Goal: Information Seeking & Learning: Learn about a topic

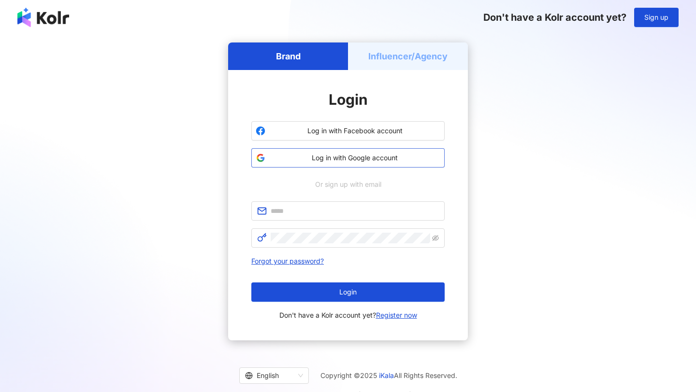
click at [406, 155] on span "Log in with Google account" at bounding box center [354, 158] width 171 height 10
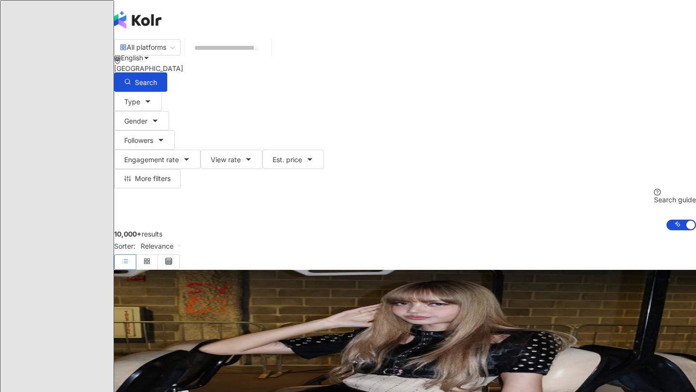
click at [675, 116] on div "N" at bounding box center [405, 135] width 582 height 39
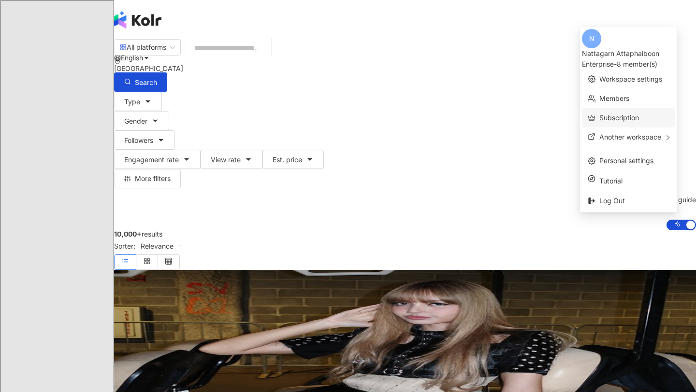
click at [620, 114] on link "Subscription" at bounding box center [619, 118] width 40 height 8
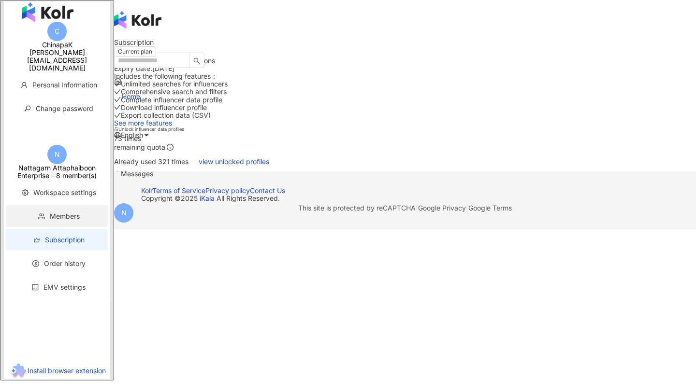
click at [83, 210] on span "Members" at bounding box center [58, 216] width 83 height 22
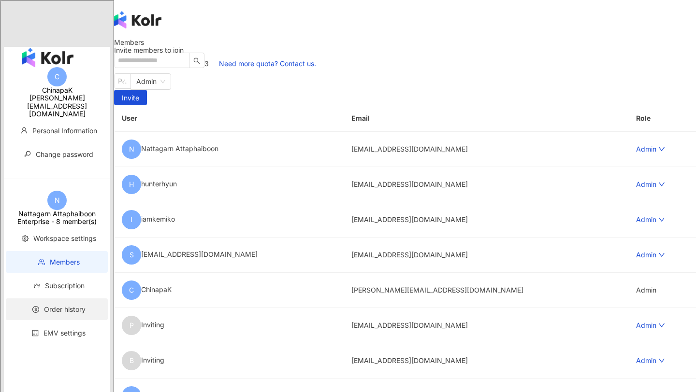
click at [62, 305] on span "Order history" at bounding box center [65, 309] width 42 height 8
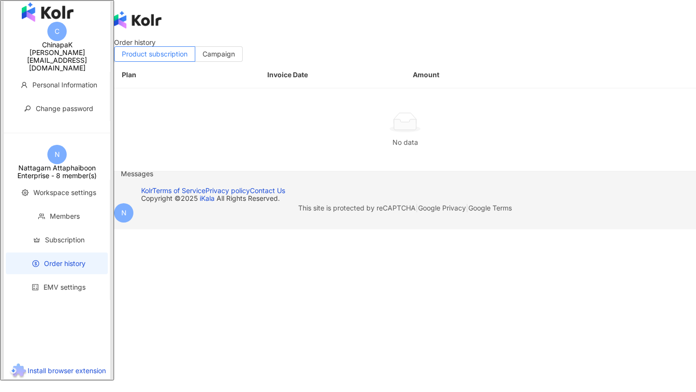
click at [140, 209] on icon at bounding box center [136, 212] width 7 height 7
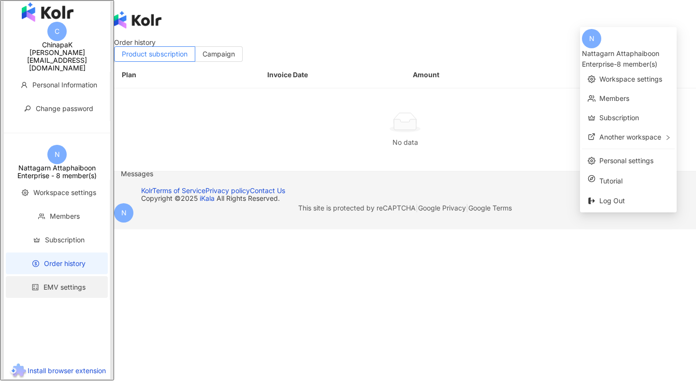
scroll to position [44, 0]
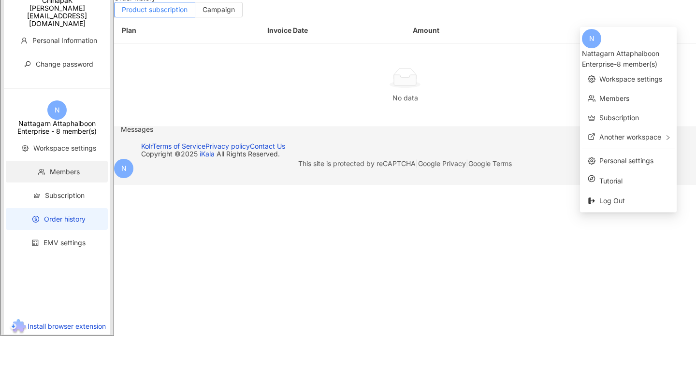
click at [75, 183] on span "Members" at bounding box center [58, 172] width 83 height 22
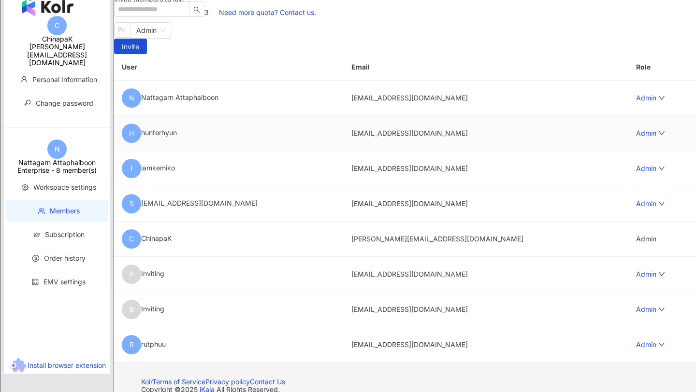
scroll to position [54, 0]
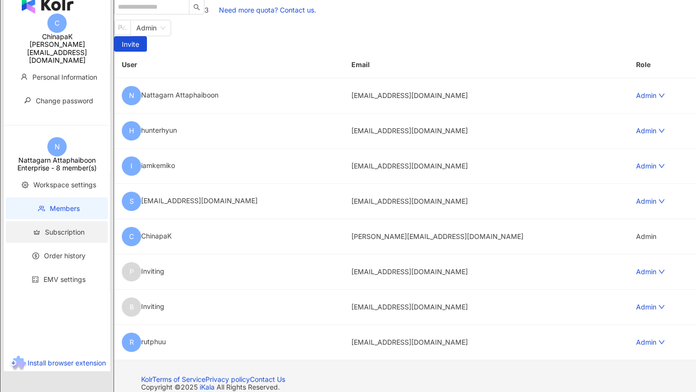
click at [95, 231] on span "Subscription" at bounding box center [58, 232] width 83 height 22
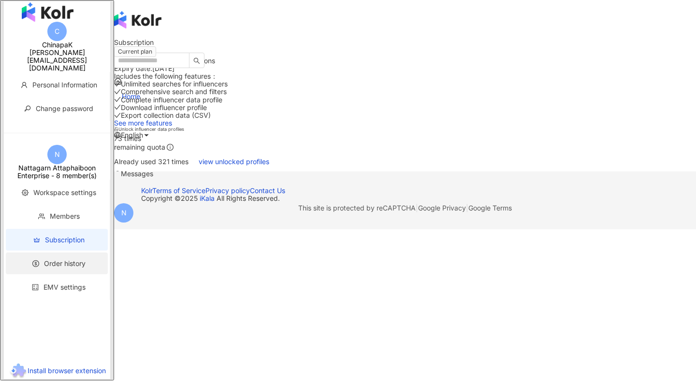
click at [58, 259] on li "Order history" at bounding box center [57, 264] width 102 height 22
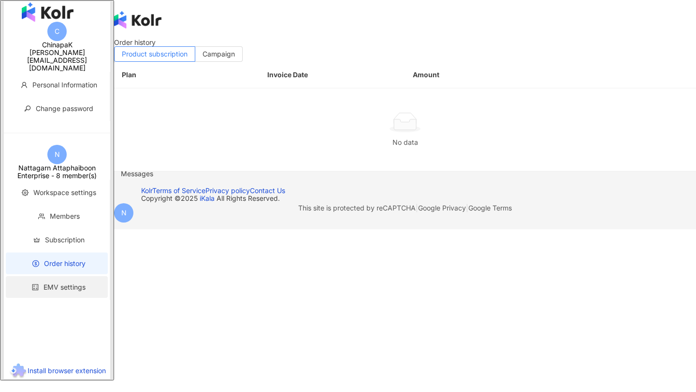
click at [60, 283] on span "EMV settings" at bounding box center [64, 287] width 42 height 8
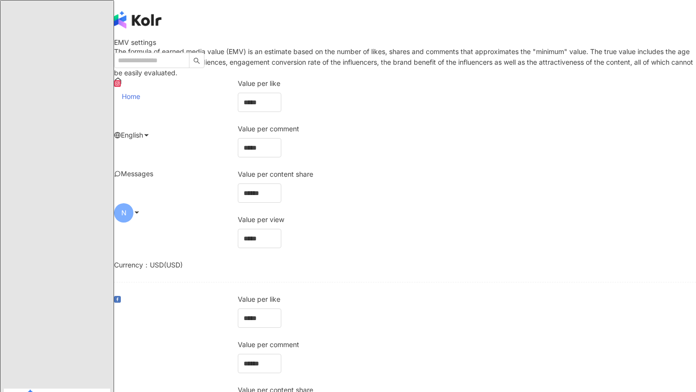
click at [140, 92] on span "Home" at bounding box center [131, 96] width 18 height 8
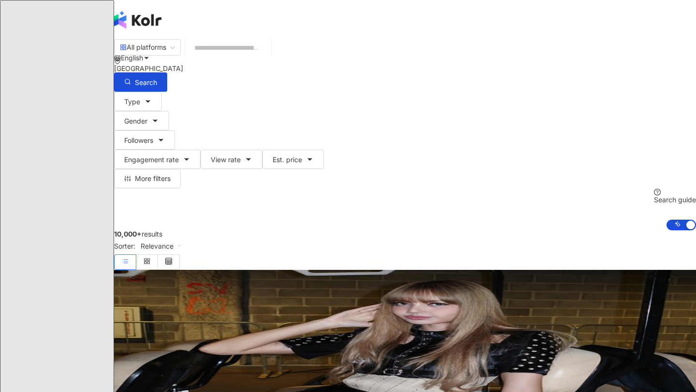
click at [140, 132] on icon at bounding box center [136, 135] width 7 height 7
click at [540, 230] on div "10,000+ results Sorter: Relevance" at bounding box center [405, 250] width 582 height 40
click at [140, 132] on icon at bounding box center [136, 135] width 7 height 7
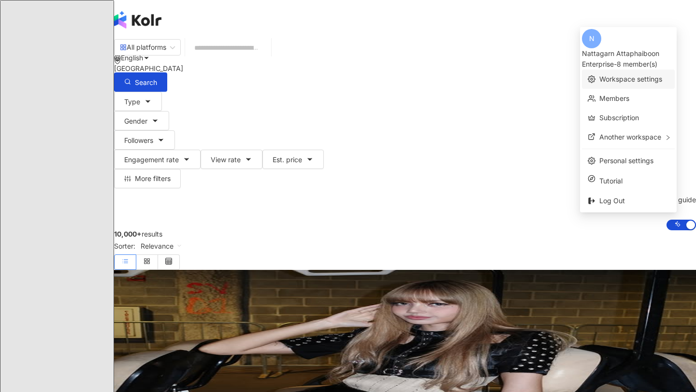
click at [621, 75] on link "Workspace settings" at bounding box center [630, 79] width 63 height 8
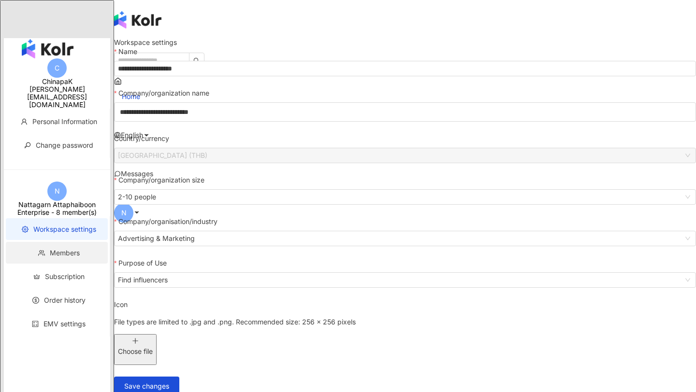
click at [74, 242] on li "Members" at bounding box center [57, 253] width 102 height 22
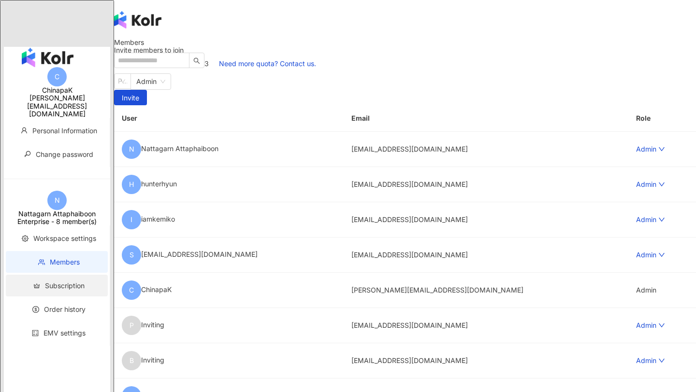
click at [72, 275] on li "Subscription" at bounding box center [57, 286] width 102 height 22
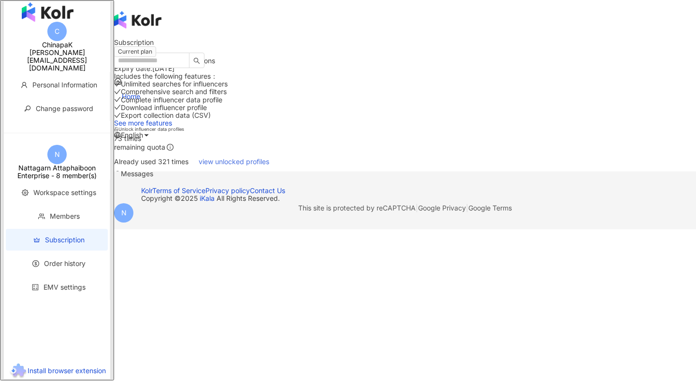
click at [269, 161] on span "view unlocked profiles" at bounding box center [234, 162] width 71 height 8
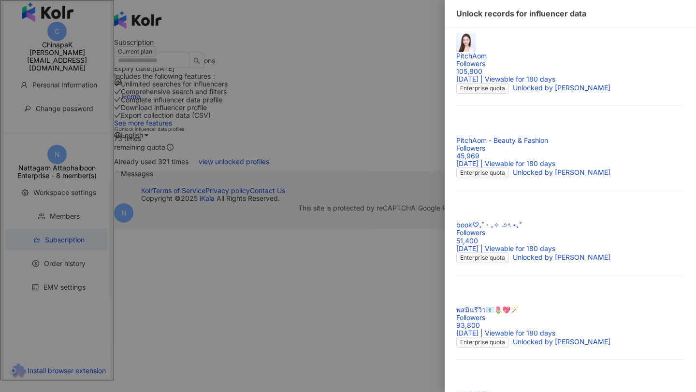
scroll to position [808, 0]
click at [358, 197] on div at bounding box center [348, 196] width 696 height 392
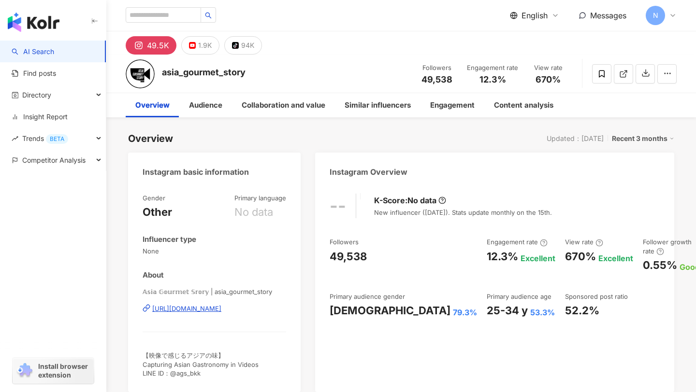
click at [141, 78] on img at bounding box center [140, 73] width 29 height 29
click at [241, 47] on div "94K" at bounding box center [247, 46] width 13 height 14
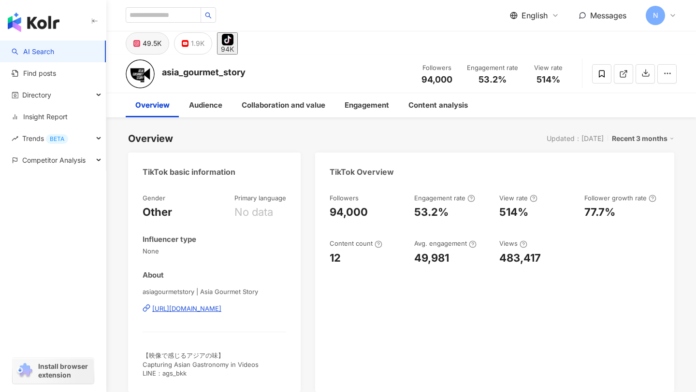
click at [154, 43] on div "49.5K" at bounding box center [152, 44] width 19 height 14
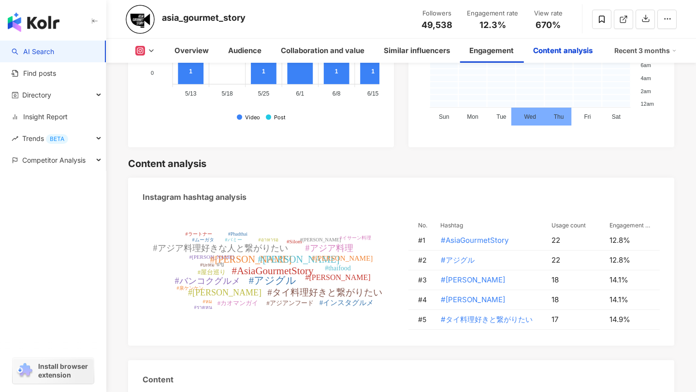
scroll to position [2780, 0]
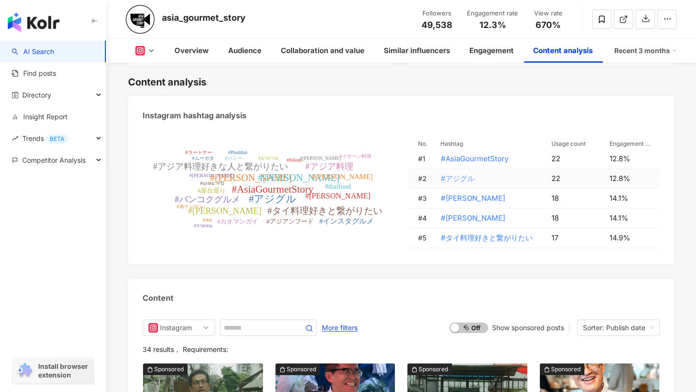
click at [455, 180] on span "#アジグル" at bounding box center [458, 178] width 34 height 11
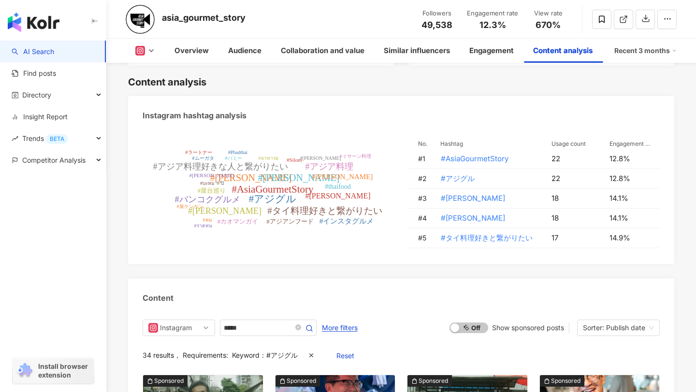
type input "*****"
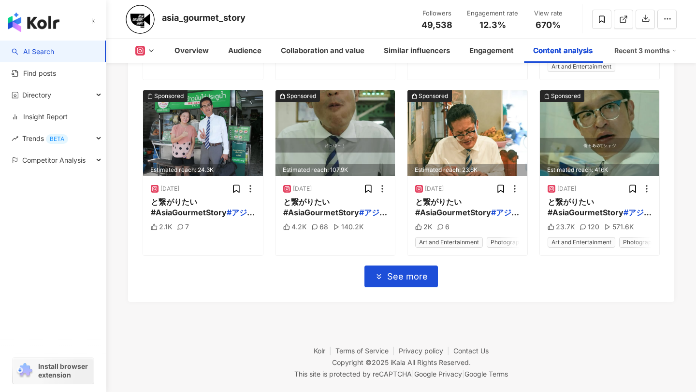
scroll to position [3431, 0]
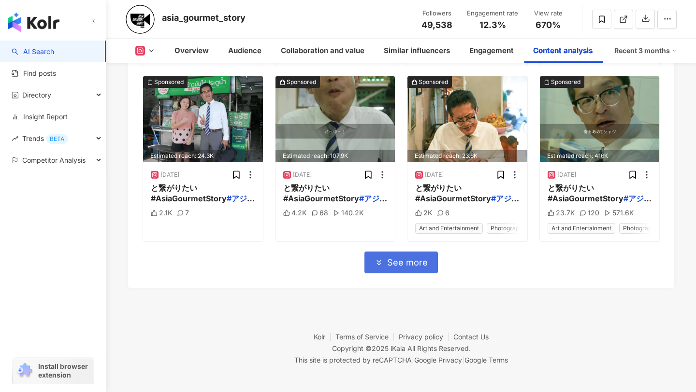
click at [417, 258] on span "See more" at bounding box center [407, 263] width 41 height 11
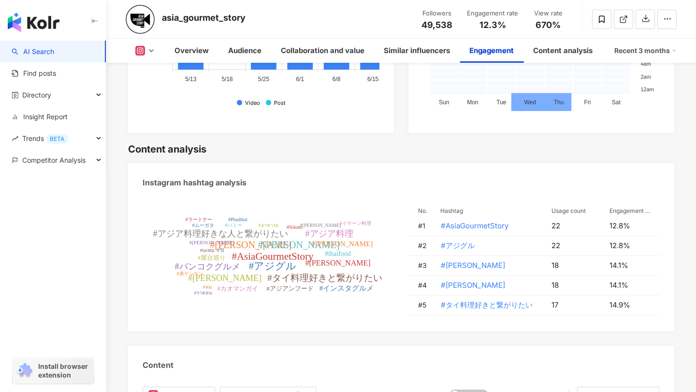
scroll to position [2713, 0]
drag, startPoint x: 511, startPoint y: 226, endPoint x: 442, endPoint y: 224, distance: 69.6
click at [441, 224] on td "#AsiaGourmetStory" at bounding box center [487, 226] width 111 height 20
drag, startPoint x: 442, startPoint y: 224, endPoint x: 519, endPoint y: 224, distance: 77.8
click at [519, 224] on td "#AsiaGourmetStory" at bounding box center [487, 226] width 111 height 20
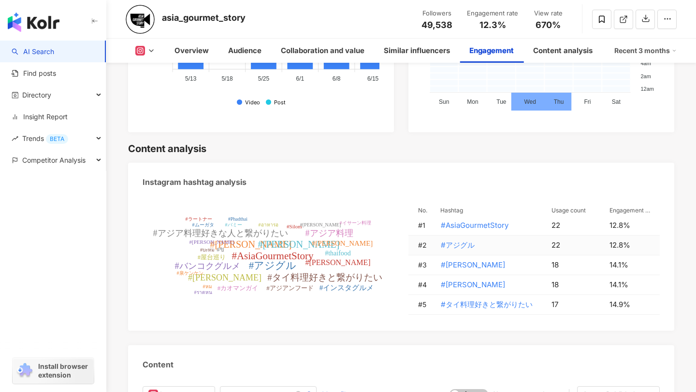
drag, startPoint x: 487, startPoint y: 244, endPoint x: 432, endPoint y: 241, distance: 54.7
click at [432, 241] on td "#アジグル" at bounding box center [487, 246] width 111 height 20
click at [477, 245] on td "#アジグル" at bounding box center [487, 246] width 111 height 20
click at [467, 245] on span "#アジグル" at bounding box center [458, 245] width 34 height 11
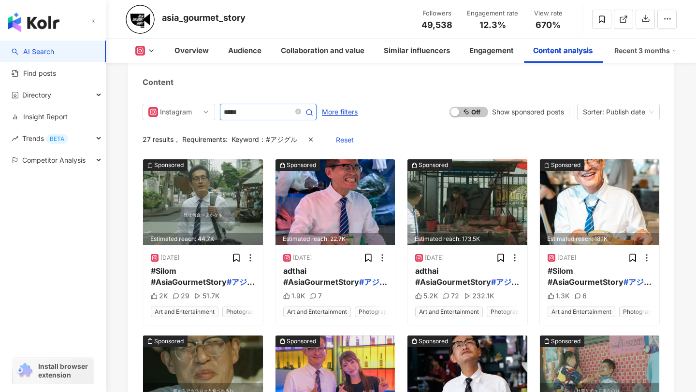
click at [236, 110] on input "*****" at bounding box center [258, 112] width 68 height 12
click at [235, 110] on input "*****" at bounding box center [258, 112] width 68 height 12
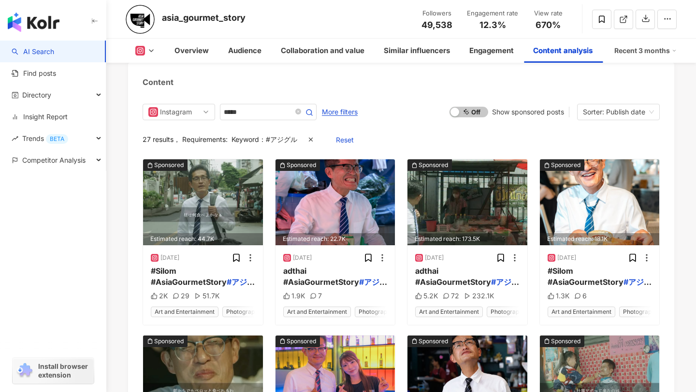
drag, startPoint x: 224, startPoint y: 108, endPoint x: 478, endPoint y: 3, distance: 275.6
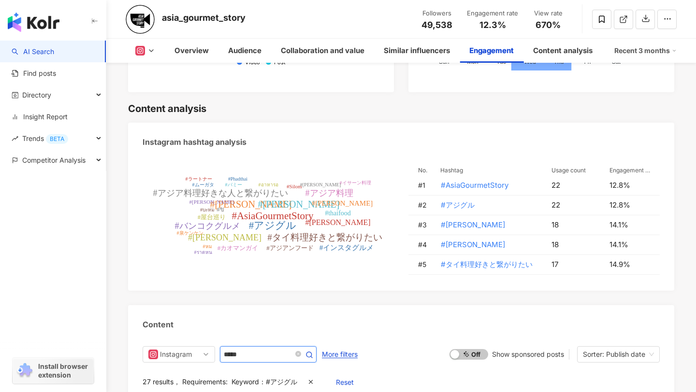
scroll to position [2714, 0]
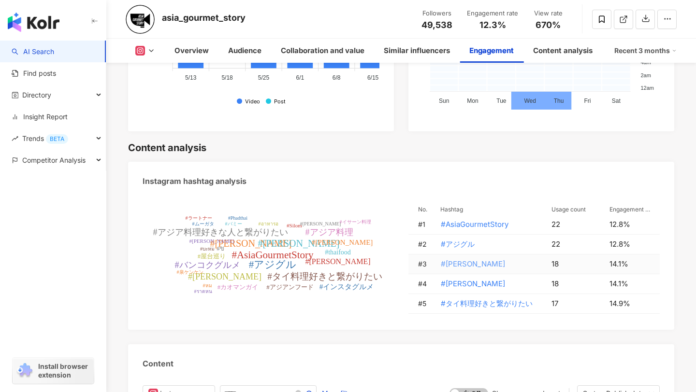
drag, startPoint x: 484, startPoint y: 264, endPoint x: 445, endPoint y: 263, distance: 39.1
click at [438, 263] on td "#西尾康晴" at bounding box center [487, 265] width 111 height 20
click at [459, 263] on span "#西尾康晴" at bounding box center [473, 264] width 64 height 11
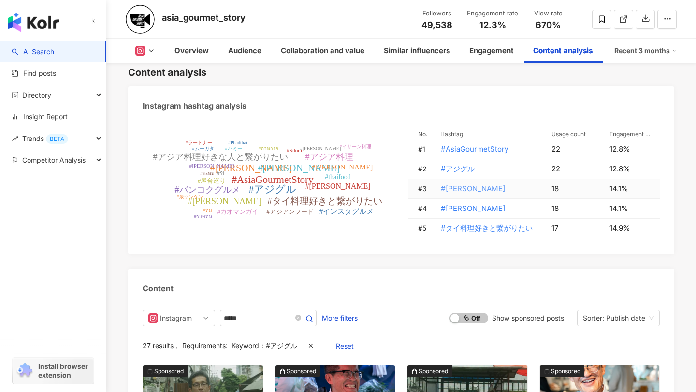
click at [453, 187] on span "#西尾康晴" at bounding box center [473, 189] width 64 height 11
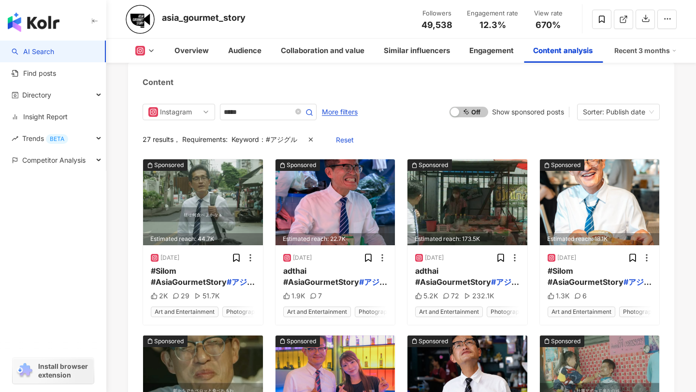
drag, startPoint x: 461, startPoint y: 97, endPoint x: 440, endPoint y: 98, distance: 20.8
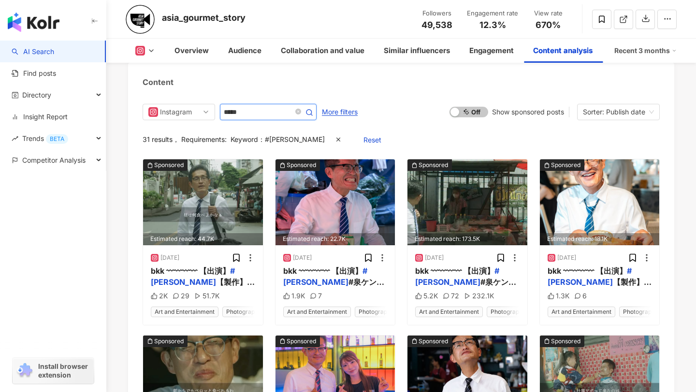
click at [275, 110] on input "*****" at bounding box center [258, 112] width 68 height 12
click at [276, 110] on input "*****" at bounding box center [258, 112] width 68 height 12
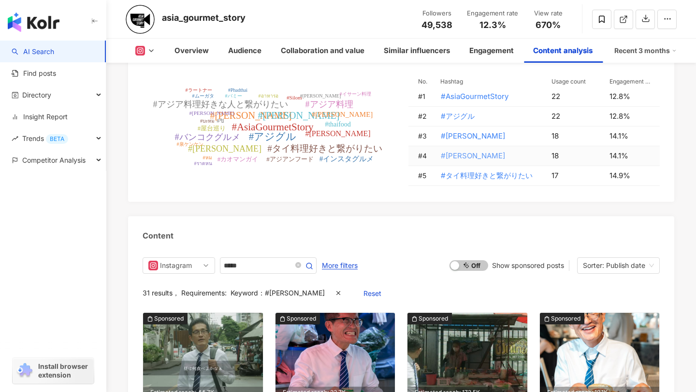
click at [465, 156] on span "#徳永由規" at bounding box center [473, 156] width 64 height 11
click at [285, 262] on input "*****" at bounding box center [258, 266] width 68 height 12
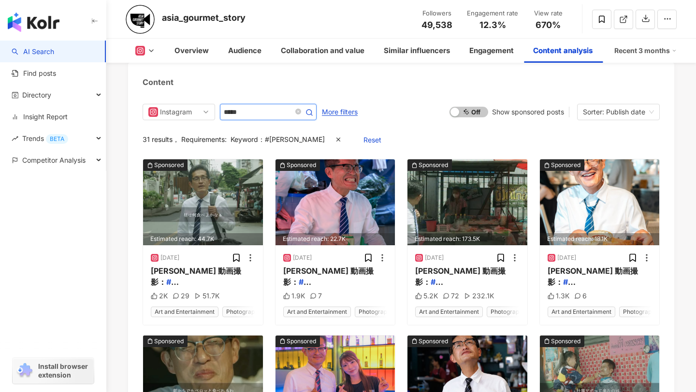
click at [285, 112] on input "*****" at bounding box center [258, 112] width 68 height 12
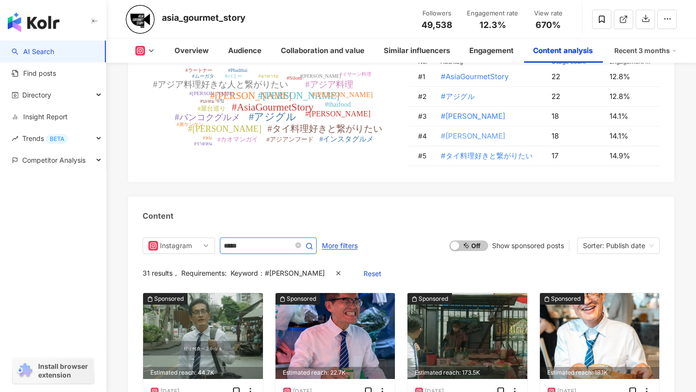
scroll to position [2856, 0]
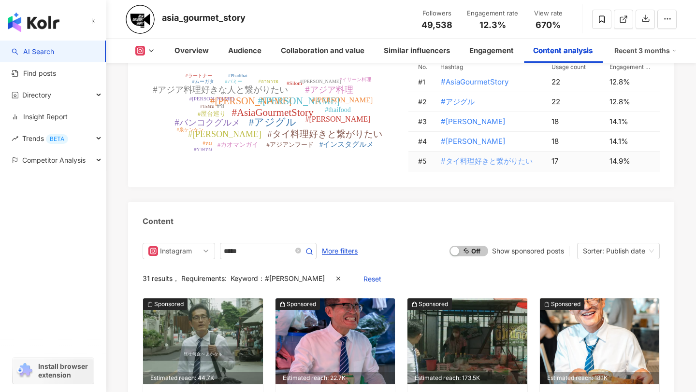
click at [461, 160] on span "#タイ料理好きと繋がりたい" at bounding box center [487, 161] width 92 height 11
click at [454, 161] on span "#タイ料理好きと繋がりたい" at bounding box center [487, 161] width 92 height 11
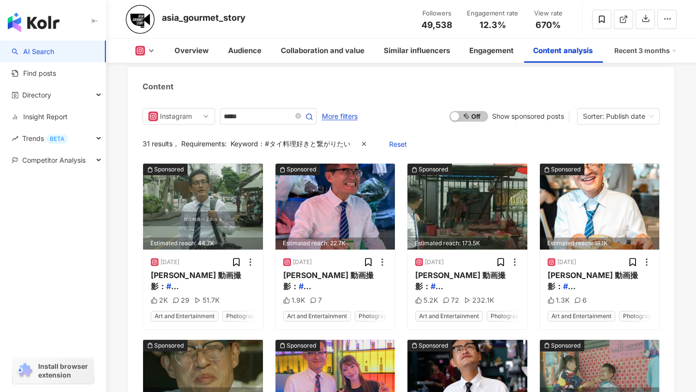
type input "**********"
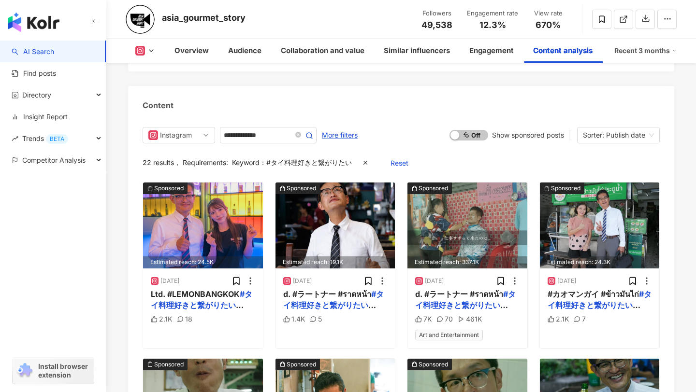
scroll to position [2996, 0]
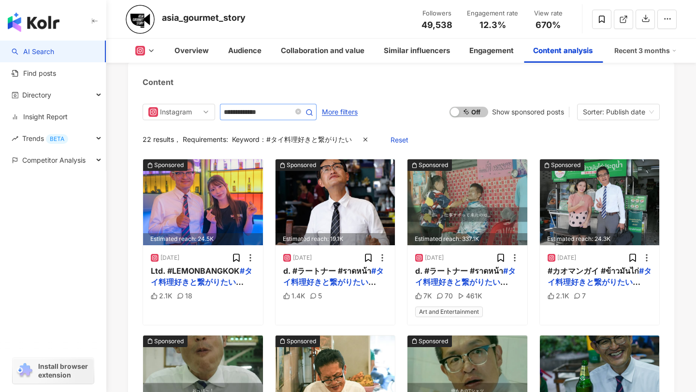
click at [274, 104] on span "**********" at bounding box center [268, 112] width 97 height 16
click at [274, 115] on input "**********" at bounding box center [264, 112] width 80 height 12
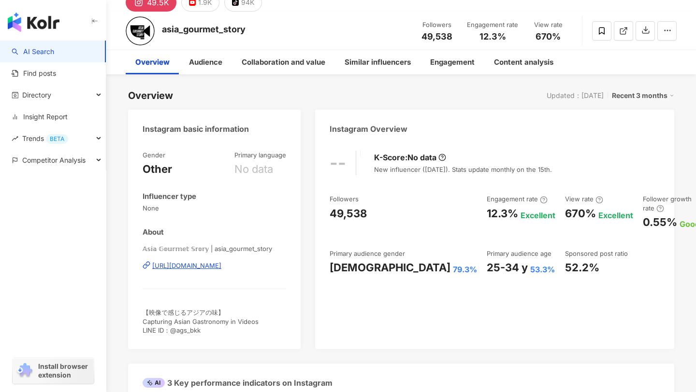
scroll to position [0, 0]
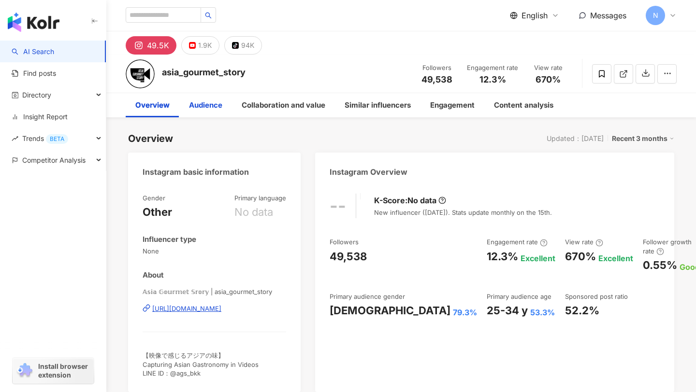
click at [206, 103] on div "Audience" at bounding box center [205, 106] width 33 height 12
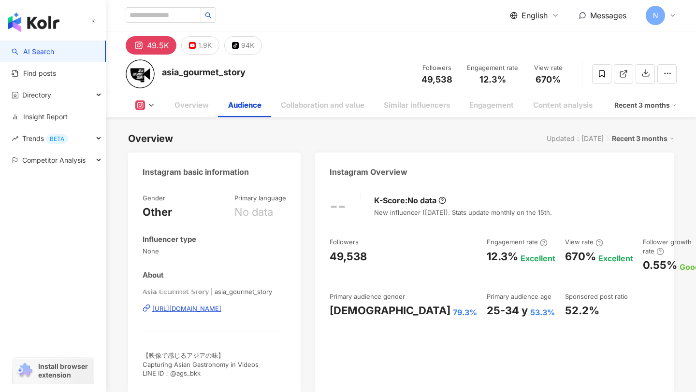
scroll to position [843, 0]
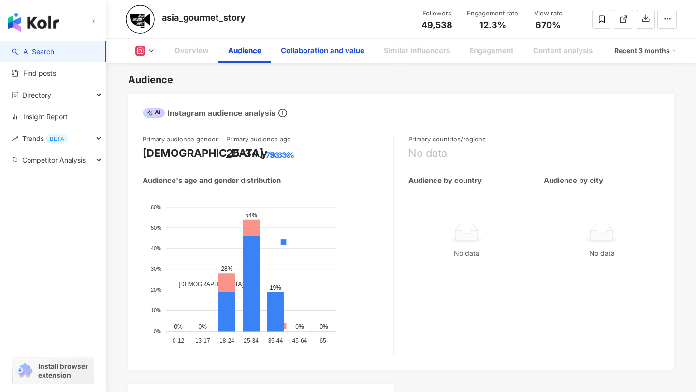
click at [319, 56] on div "Collaboration and value" at bounding box center [323, 51] width 84 height 12
click at [328, 51] on div "Collaboration and value" at bounding box center [323, 51] width 84 height 12
click at [327, 50] on div "Collaboration and value" at bounding box center [323, 51] width 84 height 12
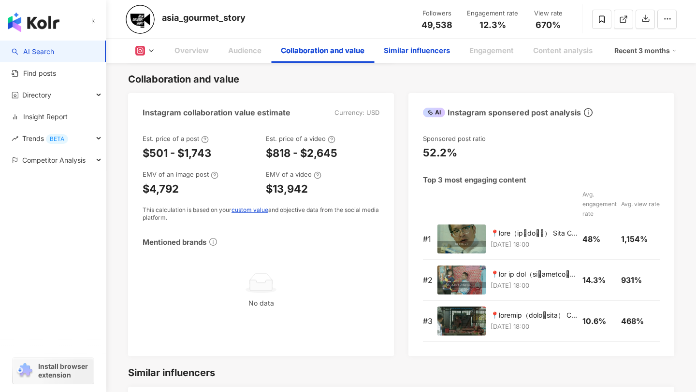
click at [413, 52] on div "Similar influencers" at bounding box center [417, 51] width 66 height 12
click at [421, 47] on div "Similar influencers" at bounding box center [417, 51] width 66 height 12
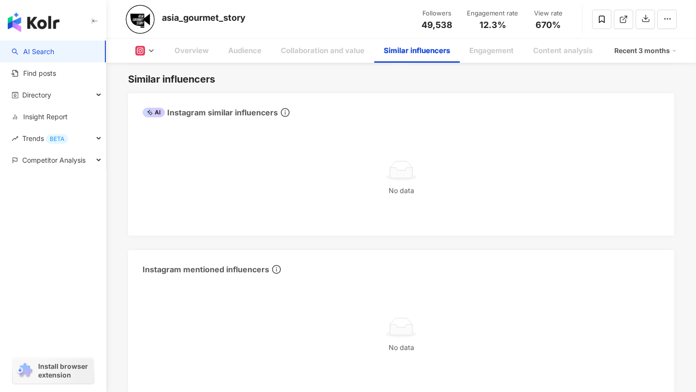
scroll to position [1632, 0]
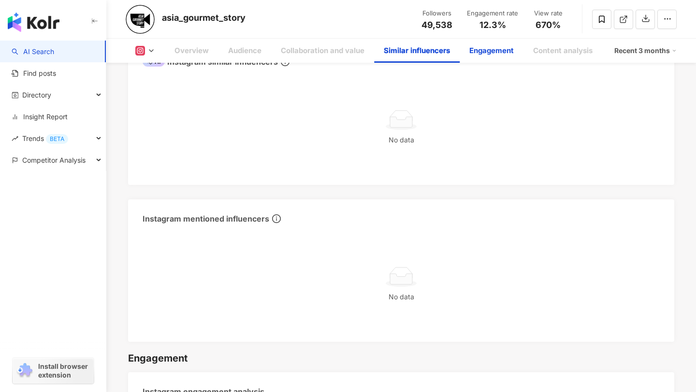
click at [483, 49] on div "Engagement" at bounding box center [491, 51] width 44 height 12
click at [498, 48] on div "Engagement" at bounding box center [491, 51] width 44 height 12
click at [492, 51] on div "Engagement" at bounding box center [491, 51] width 44 height 12
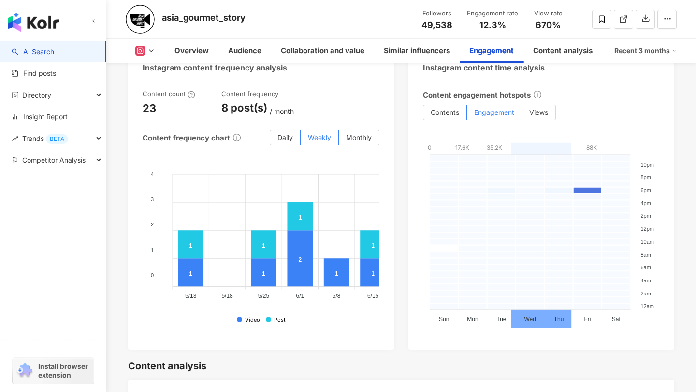
scroll to position [2483, 0]
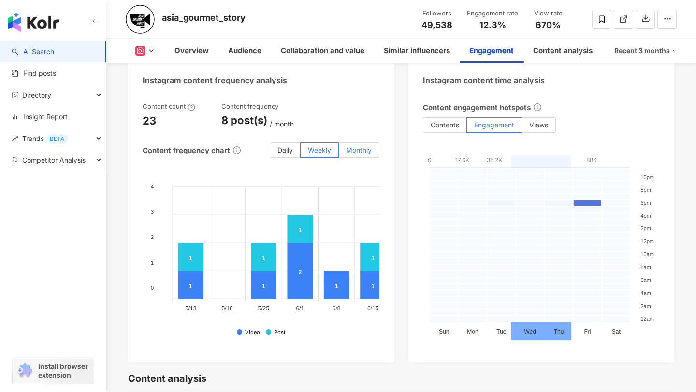
click at [361, 155] on label "Monthly" at bounding box center [359, 150] width 41 height 15
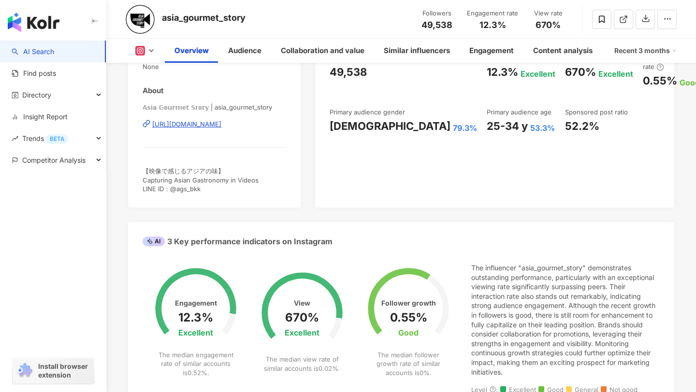
scroll to position [0, 0]
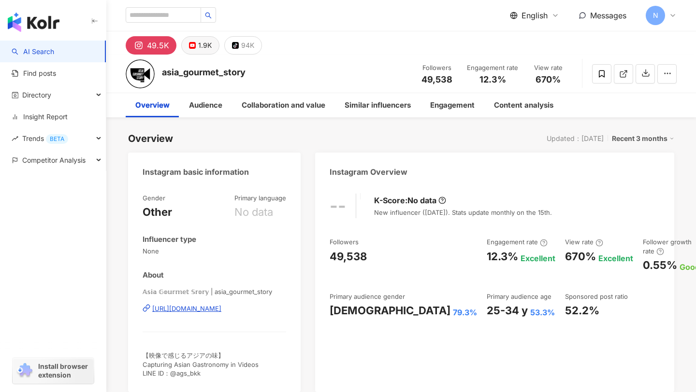
click at [208, 46] on div "1.9K" at bounding box center [205, 46] width 14 height 14
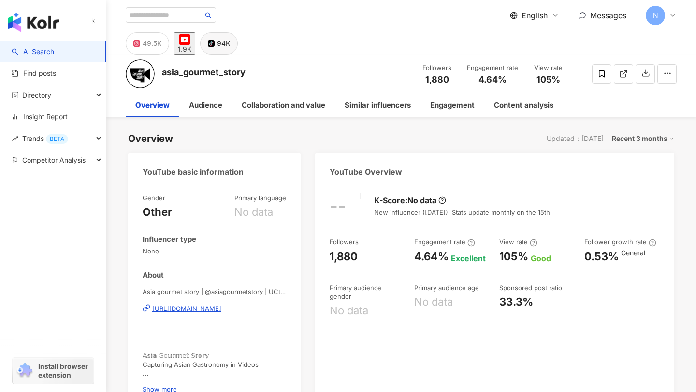
click at [237, 37] on button "tiktok-icon 94K" at bounding box center [219, 43] width 38 height 22
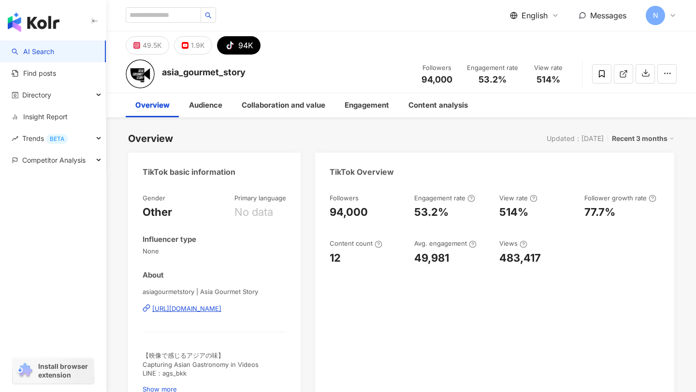
scroll to position [29, 0]
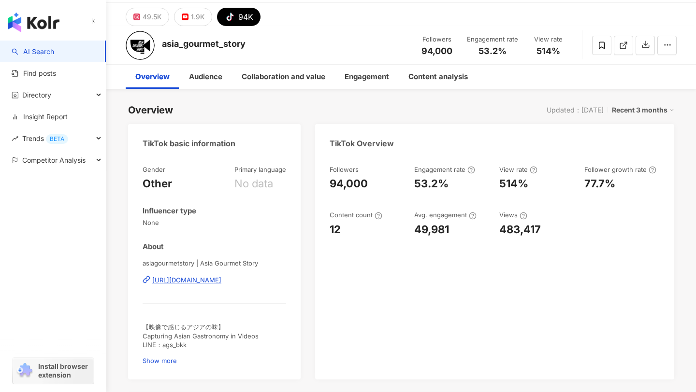
click at [378, 217] on icon at bounding box center [378, 216] width 8 height 8
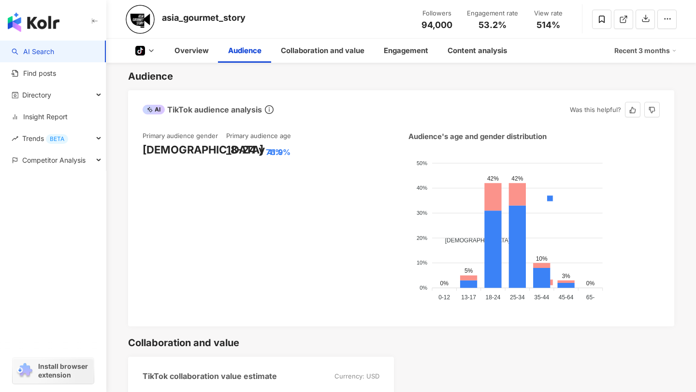
scroll to position [575, 0]
click at [513, 173] on foreignobject "Male Female" at bounding box center [533, 228] width 251 height 156
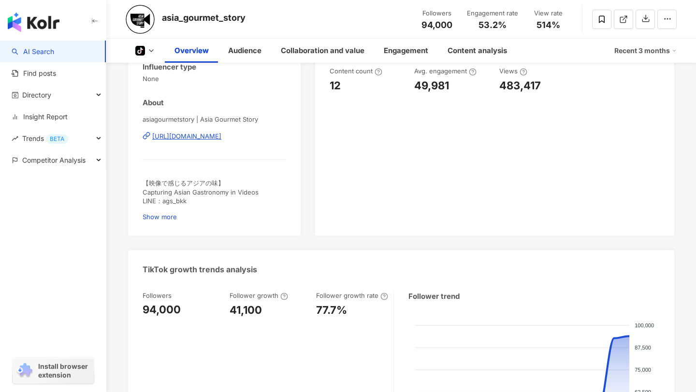
scroll to position [0, 0]
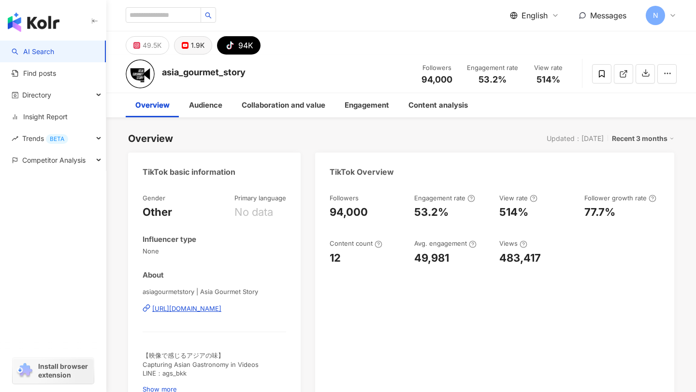
click at [195, 47] on div "1.9K" at bounding box center [198, 46] width 14 height 14
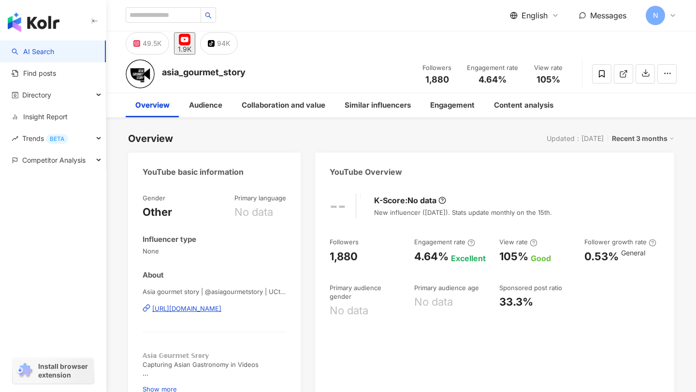
click at [191, 47] on div "1.9K" at bounding box center [185, 49] width 14 height 8
click at [144, 13] on input "search" at bounding box center [163, 14] width 75 height 15
click at [161, 17] on input "search" at bounding box center [163, 14] width 75 height 15
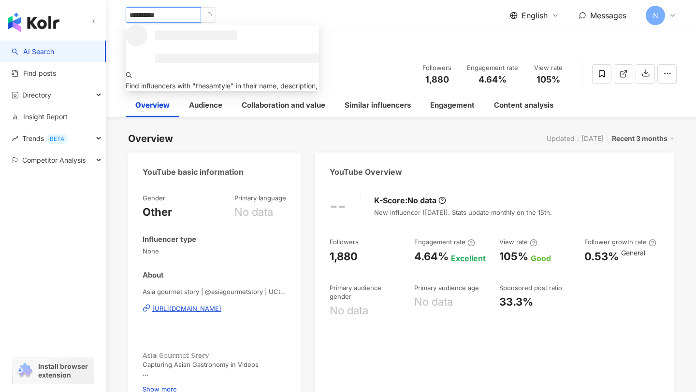
type input "**********"
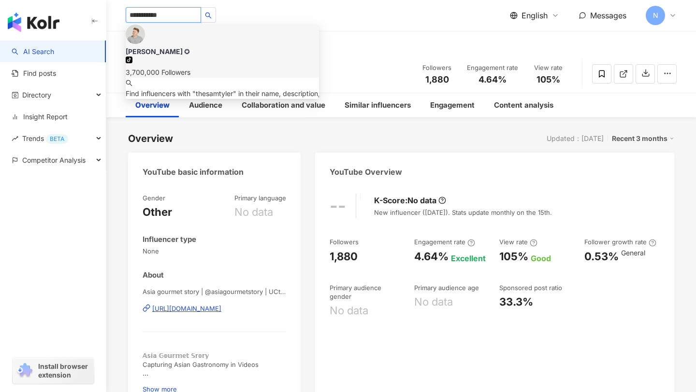
click at [159, 44] on div "Sam ✪ tiktok-icon 3,700,000 Followers" at bounding box center [222, 51] width 193 height 53
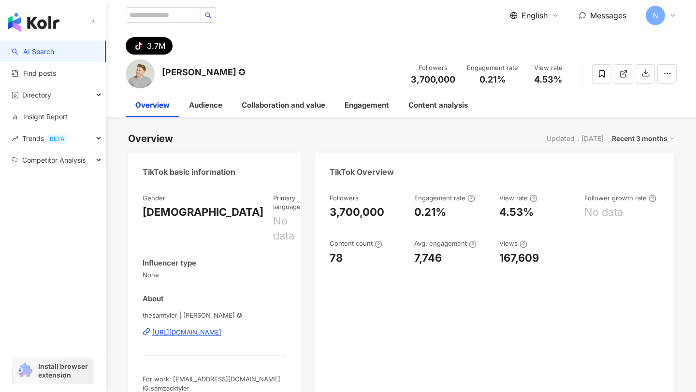
click at [154, 42] on div "3.7M" at bounding box center [156, 46] width 18 height 14
click at [167, 22] on input "search" at bounding box center [163, 14] width 75 height 15
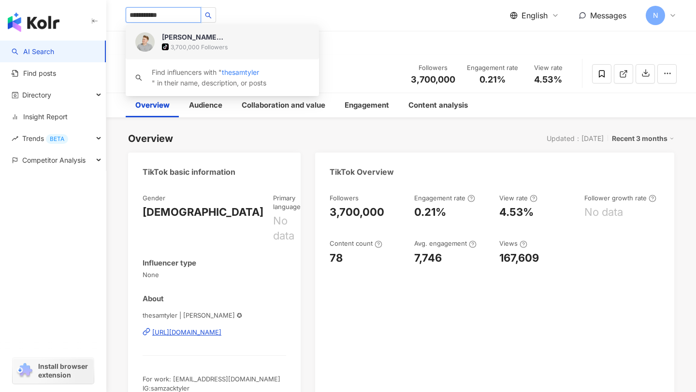
click at [177, 21] on input "**********" at bounding box center [163, 14] width 75 height 15
type input "*"
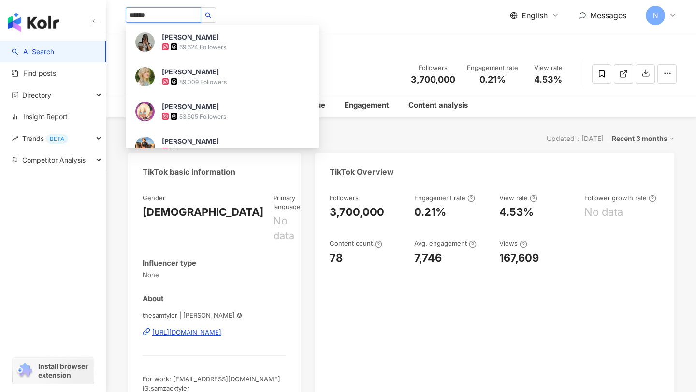
type input "*******"
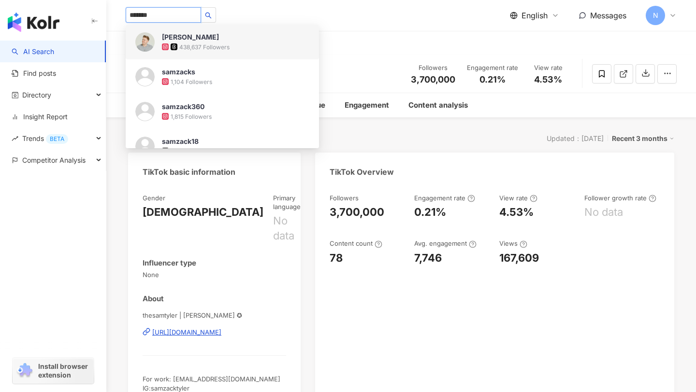
click at [191, 46] on div "438,637 Followers" at bounding box center [204, 47] width 50 height 8
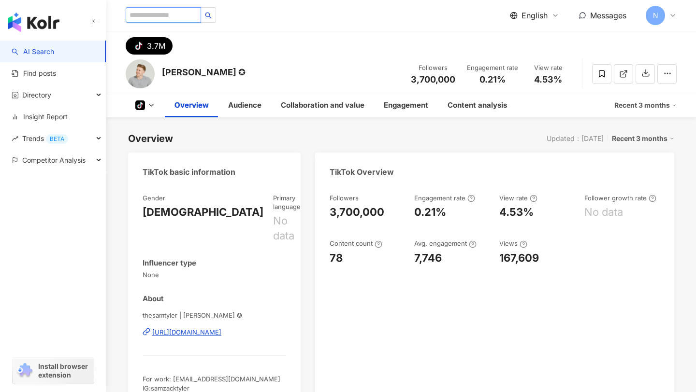
click at [169, 14] on input "search" at bounding box center [163, 14] width 75 height 15
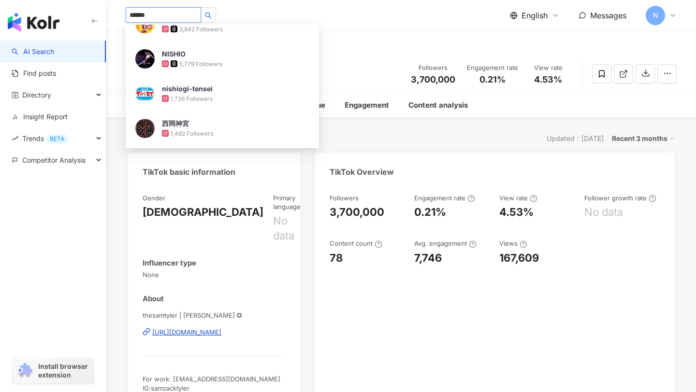
scroll to position [210, 0]
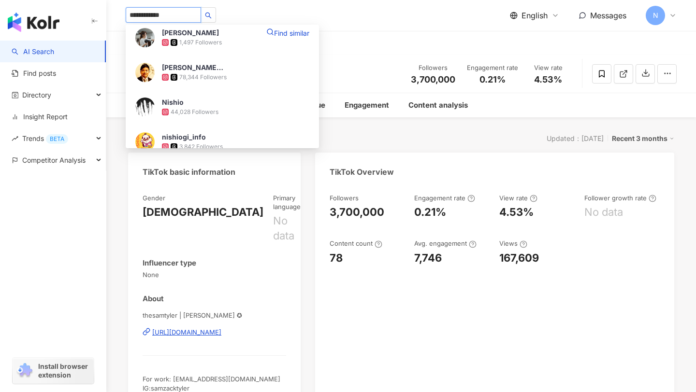
type input "**********"
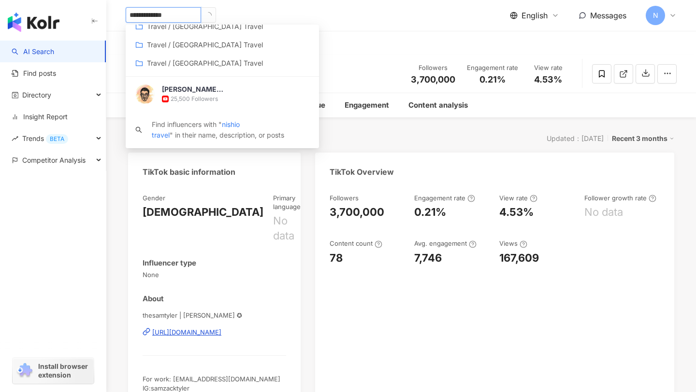
scroll to position [84, 0]
click at [175, 92] on div "西尾康晴/Nishio Travel" at bounding box center [193, 90] width 63 height 10
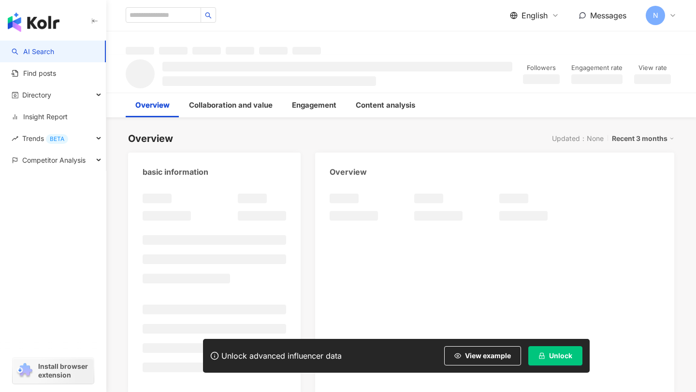
click at [559, 358] on span "Unlock" at bounding box center [560, 356] width 23 height 8
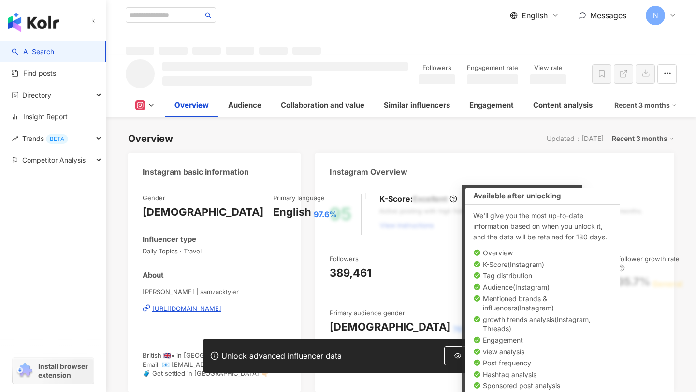
click at [591, 304] on div "95 K-Score : Excellent Active posting with high follower growth and engagement …" at bounding box center [494, 288] width 359 height 208
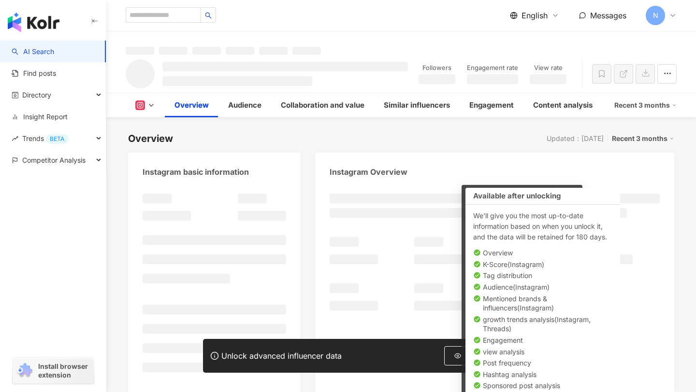
scroll to position [66, 0]
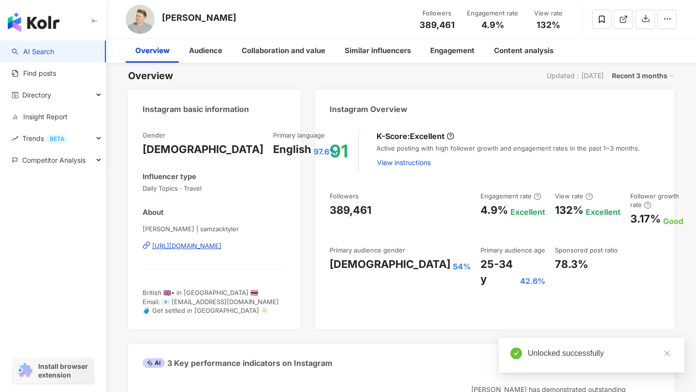
click at [416, 151] on div "Active posting with high follower growth and engagement rates in the past 1~3 m…" at bounding box center [517, 158] width 283 height 28
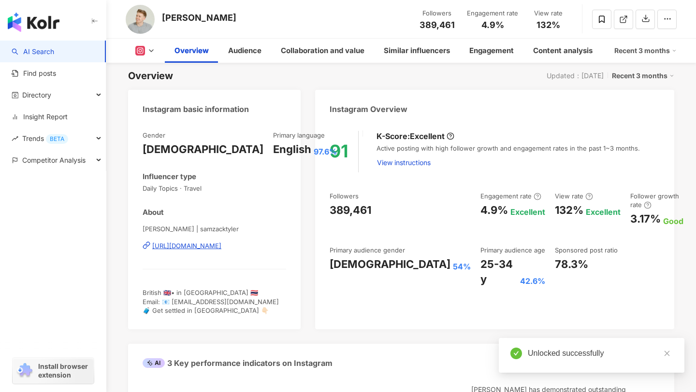
click at [416, 159] on span "View instructions" at bounding box center [404, 163] width 54 height 8
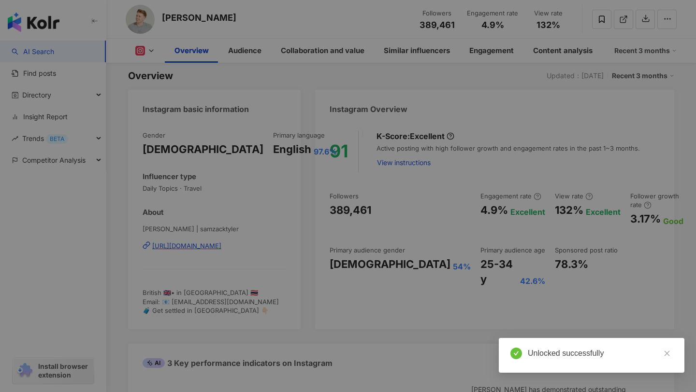
scroll to position [78, 0]
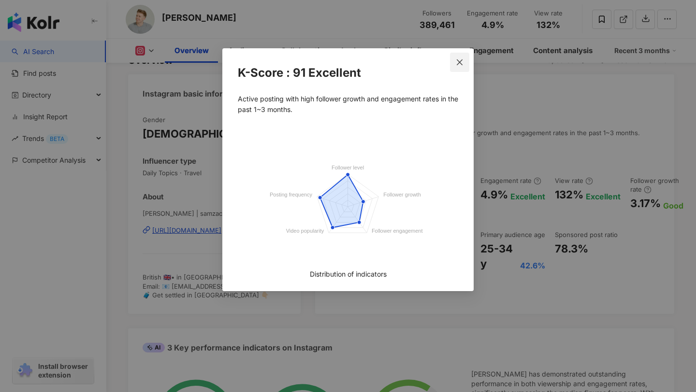
click at [458, 70] on button "Close" at bounding box center [459, 62] width 19 height 19
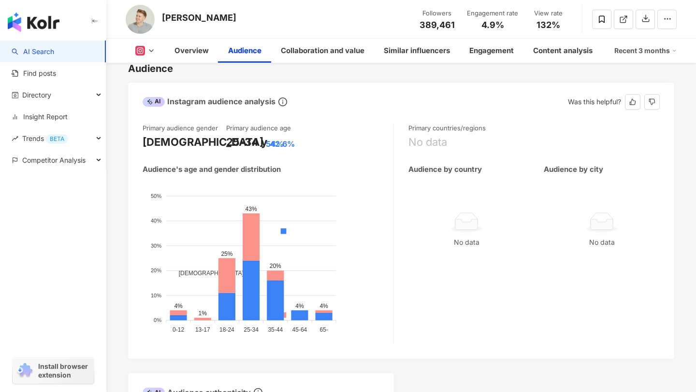
scroll to position [871, 0]
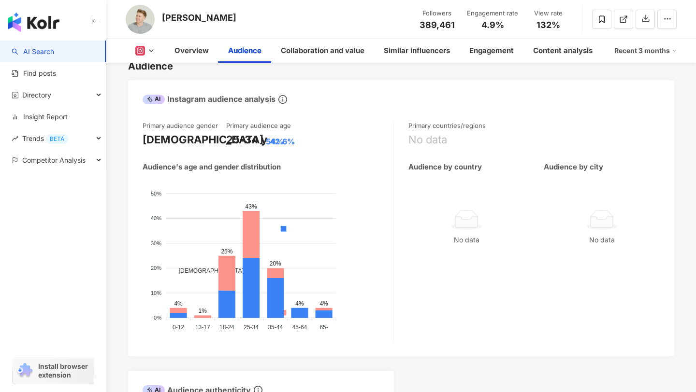
click at [187, 20] on div "[PERSON_NAME]" at bounding box center [199, 18] width 74 height 12
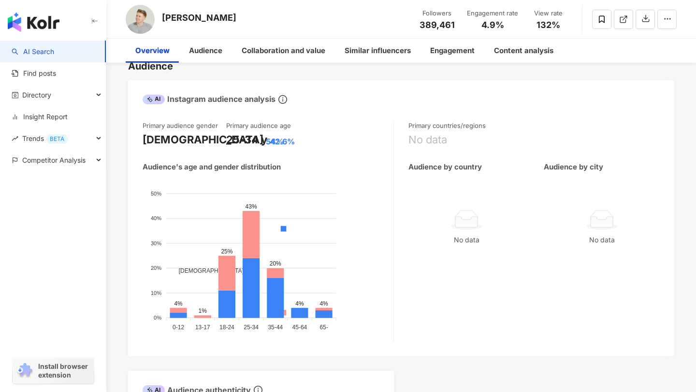
scroll to position [0, 0]
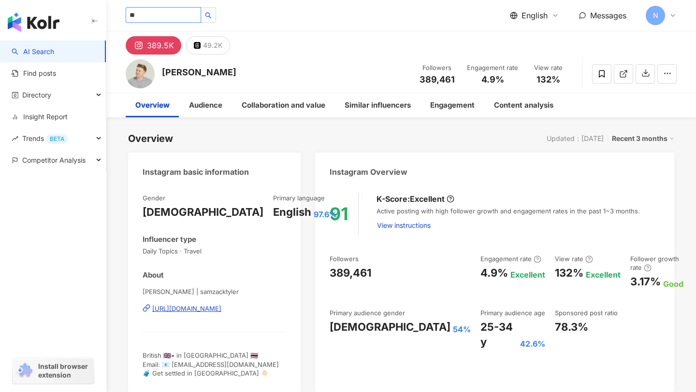
type input "*"
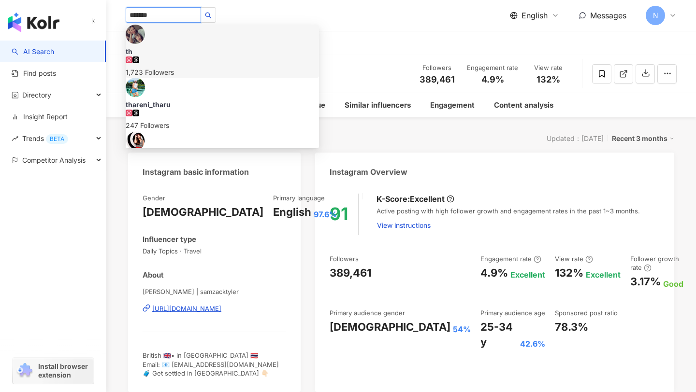
type input "********"
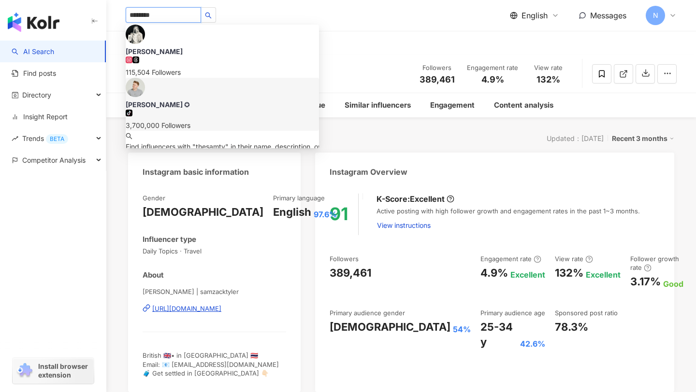
click at [187, 120] on div "3,700,000 Followers" at bounding box center [222, 125] width 193 height 11
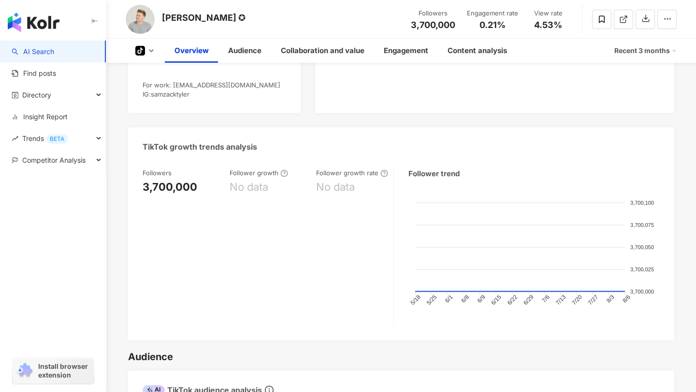
scroll to position [289, 0]
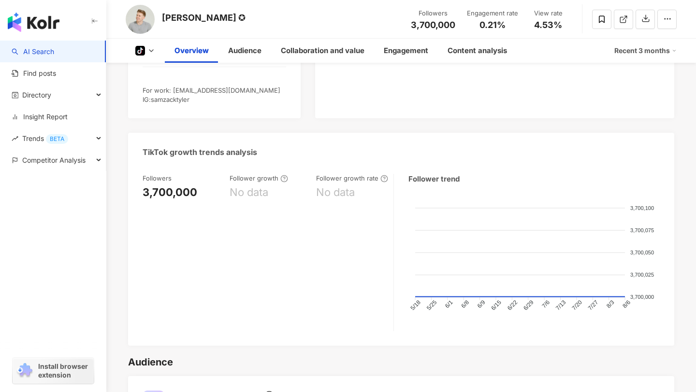
click at [377, 174] on div "Follower growth rate" at bounding box center [352, 178] width 72 height 9
click at [384, 175] on icon at bounding box center [384, 179] width 8 height 8
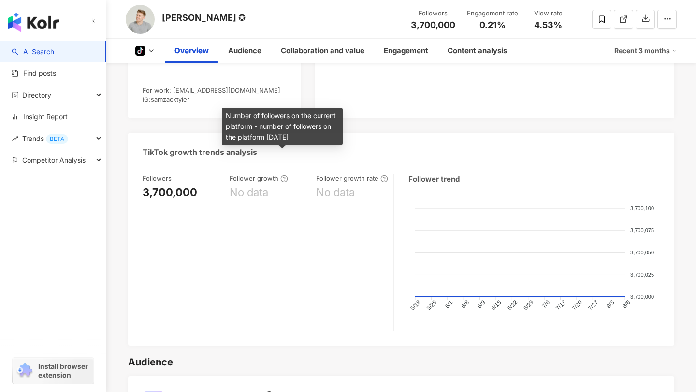
click at [284, 175] on icon at bounding box center [284, 179] width 8 height 8
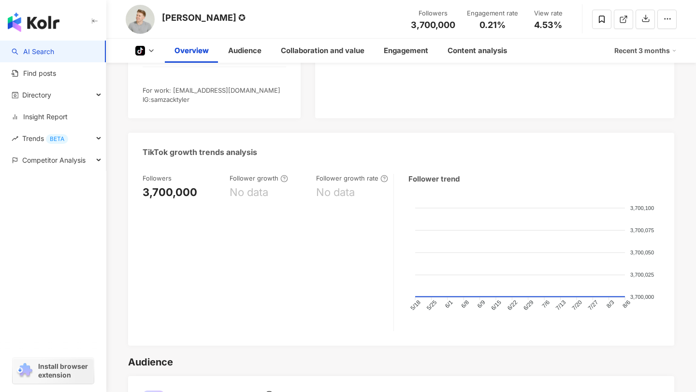
click at [281, 217] on div "Follower growth No data" at bounding box center [268, 253] width 77 height 158
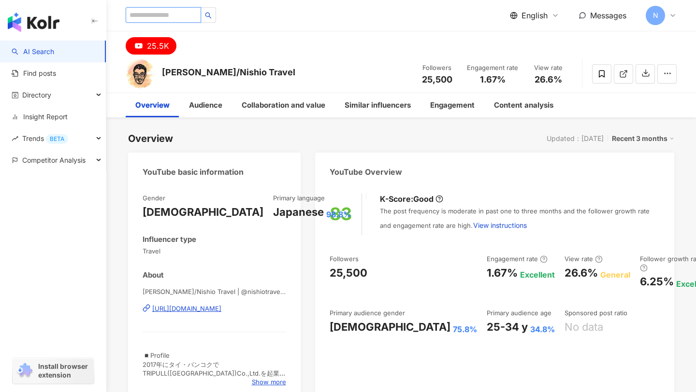
click at [158, 13] on input "search" at bounding box center [163, 14] width 75 height 15
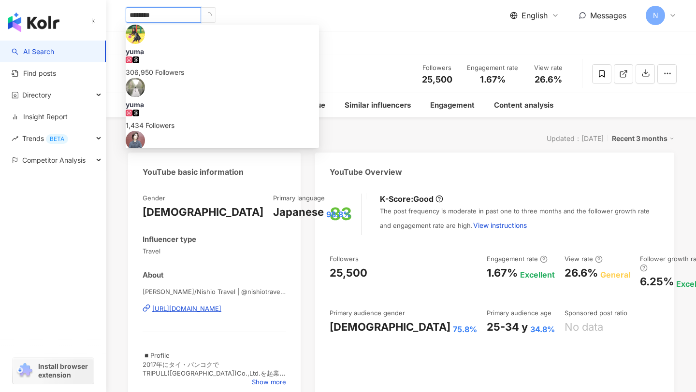
type input "*********"
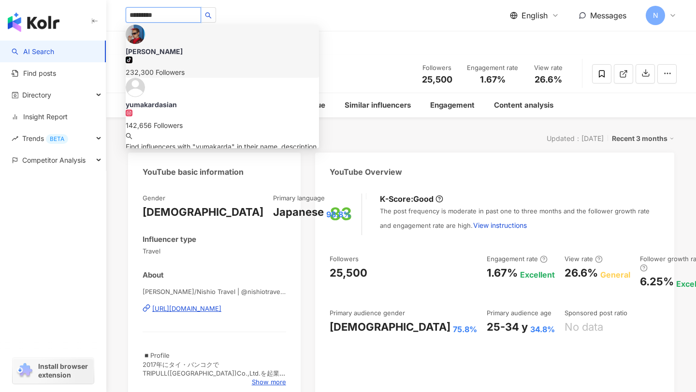
click at [194, 47] on div "Yuma Kardasian" at bounding box center [222, 52] width 193 height 10
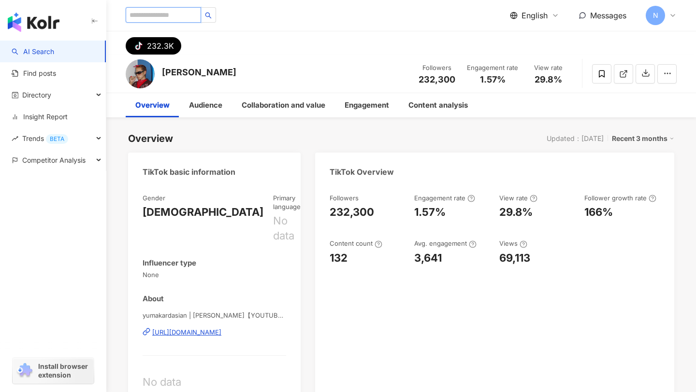
click at [187, 16] on input "search" at bounding box center [163, 14] width 75 height 15
click at [197, 17] on input "search" at bounding box center [163, 14] width 75 height 15
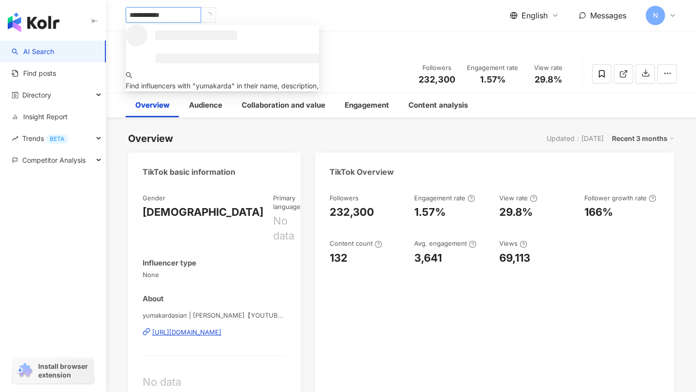
type input "**********"
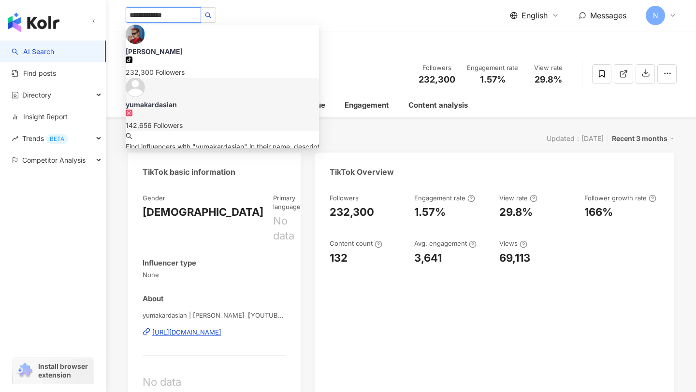
click at [215, 100] on span "yumakardasian" at bounding box center [222, 105] width 193 height 10
click at [215, 72] on div "[PERSON_NAME]" at bounding box center [199, 72] width 74 height 12
click at [227, 84] on div "Yuma Kardasian Followers 232,300 Engagement rate 1.57% View rate 29.8%" at bounding box center [401, 74] width 590 height 38
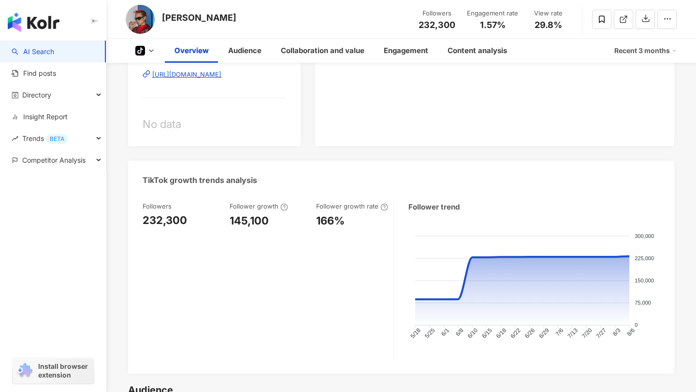
scroll to position [259, 0]
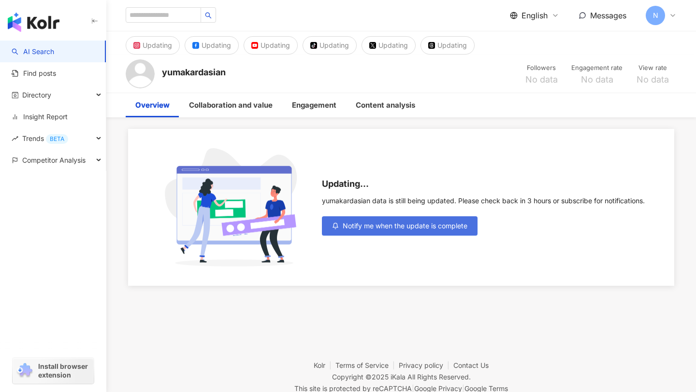
click at [373, 233] on button "Notify me when the update is complete" at bounding box center [400, 225] width 156 height 19
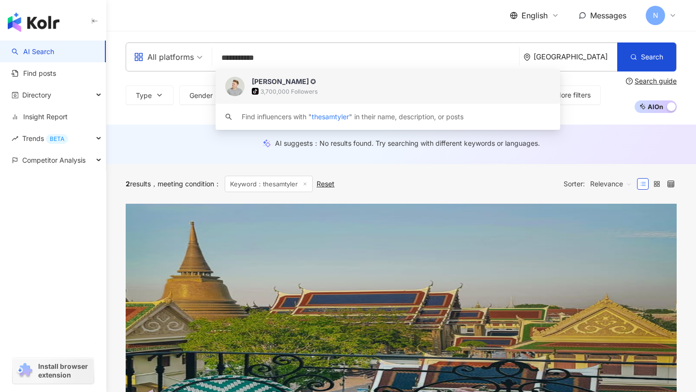
click at [253, 55] on input "**********" at bounding box center [365, 58] width 299 height 18
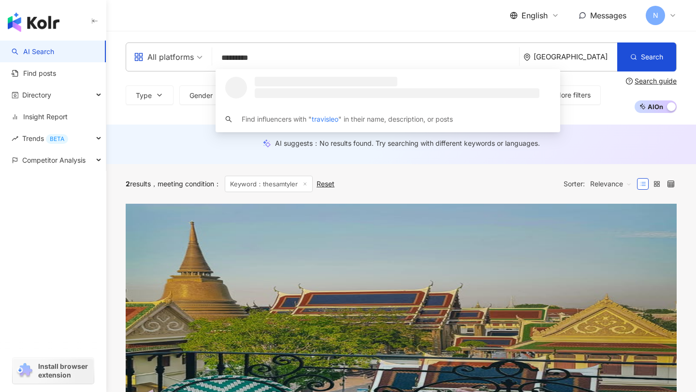
type input "**********"
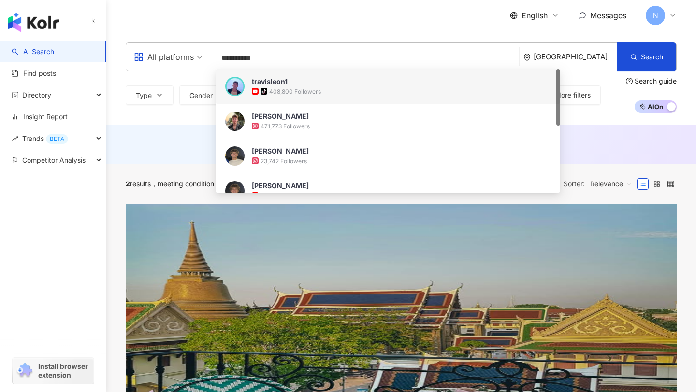
click at [296, 81] on span "travisleon1" at bounding box center [401, 82] width 299 height 10
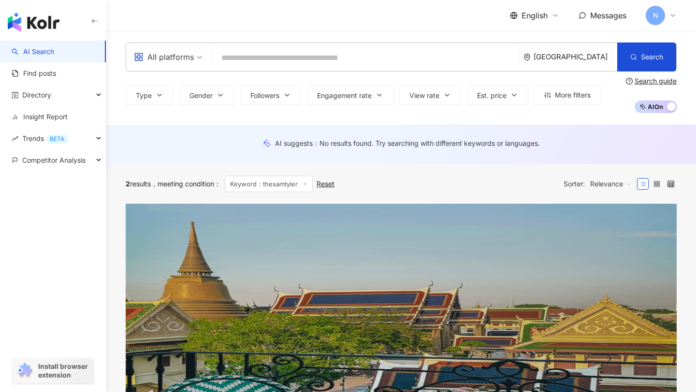
click at [242, 62] on input "search" at bounding box center [365, 58] width 299 height 18
paste input "**********"
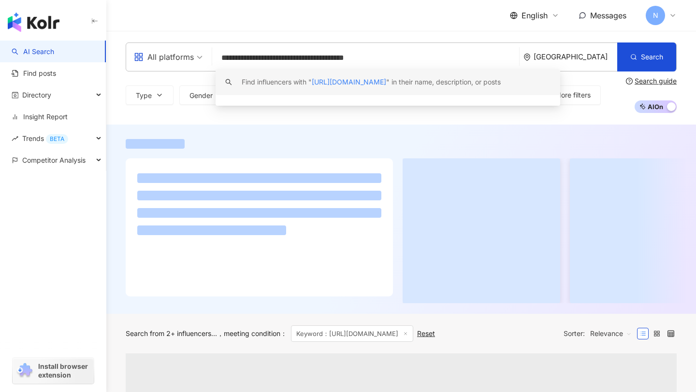
click at [352, 83] on span "[URL][DOMAIN_NAME]" at bounding box center [349, 82] width 74 height 8
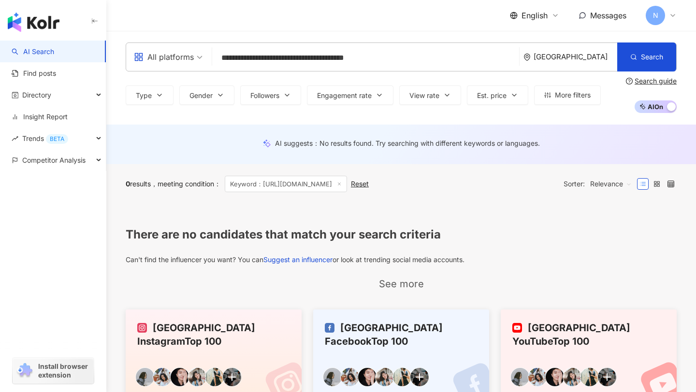
click at [352, 83] on div "Type Gender Followers Engagement rate View rate Est. price More filters Search …" at bounding box center [401, 95] width 551 height 36
click at [336, 62] on input "**********" at bounding box center [365, 58] width 299 height 18
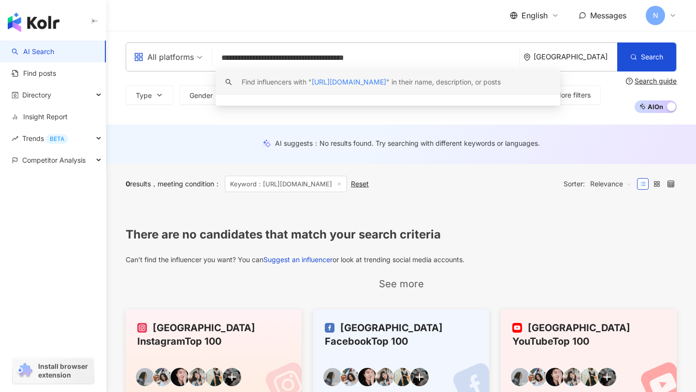
click at [336, 62] on input "**********" at bounding box center [365, 58] width 299 height 18
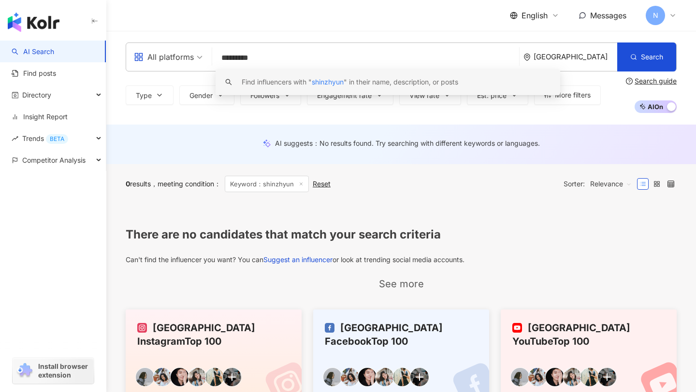
click at [245, 49] on input "*********" at bounding box center [365, 58] width 299 height 18
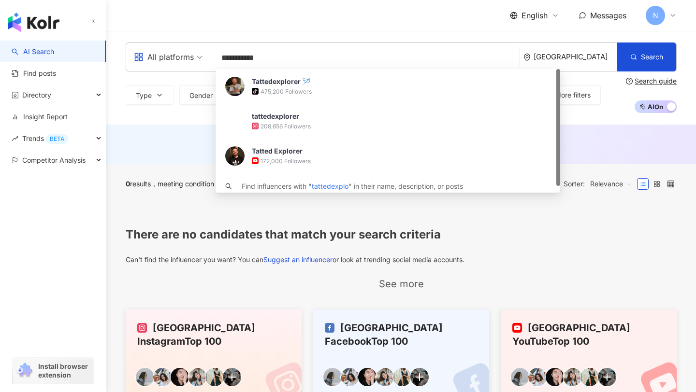
type input "**********"
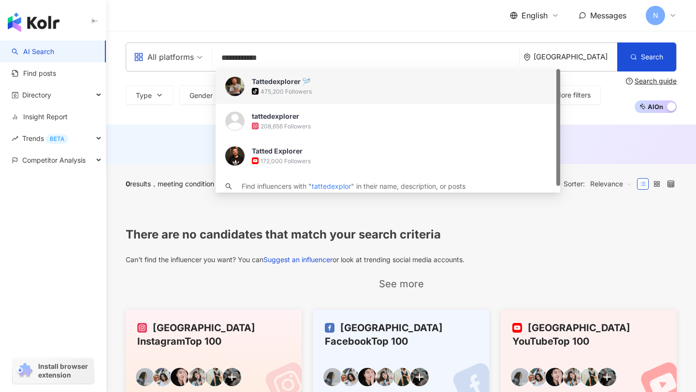
click at [320, 89] on div "tiktok-icon 475,200 Followers" at bounding box center [401, 91] width 299 height 10
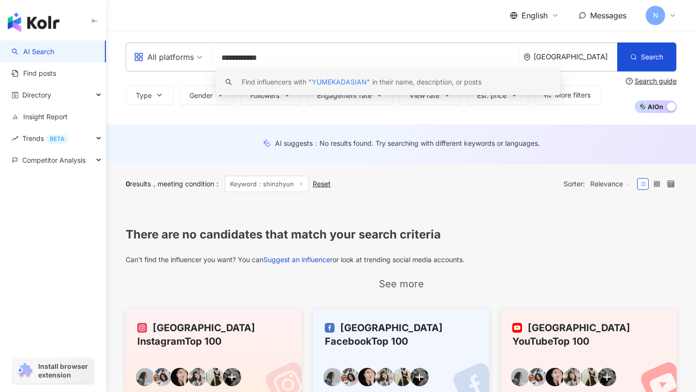
click at [257, 59] on input "**********" at bounding box center [365, 58] width 299 height 18
type input "**********"
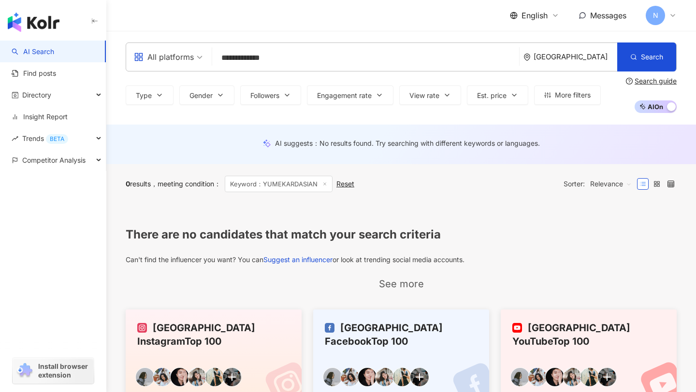
click at [314, 60] on input "**********" at bounding box center [365, 58] width 299 height 18
click at [186, 48] on input "search" at bounding box center [168, 50] width 69 height 15
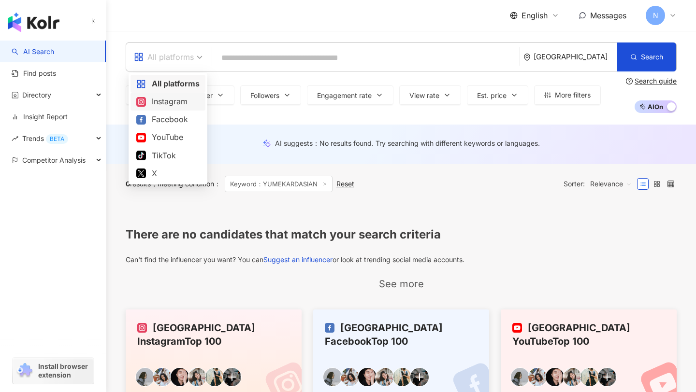
click at [181, 105] on div "Instagram" at bounding box center [167, 102] width 63 height 12
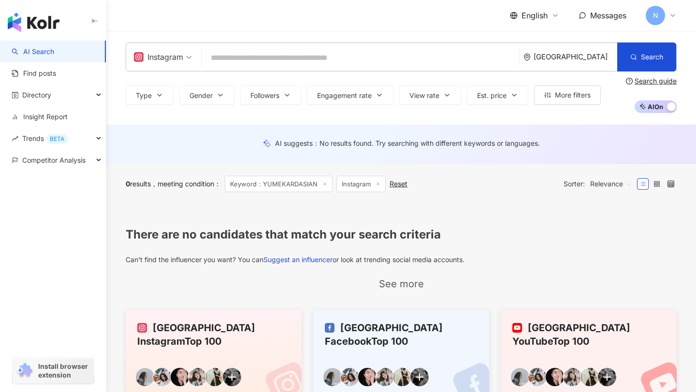
click at [299, 49] on input "search" at bounding box center [360, 58] width 310 height 18
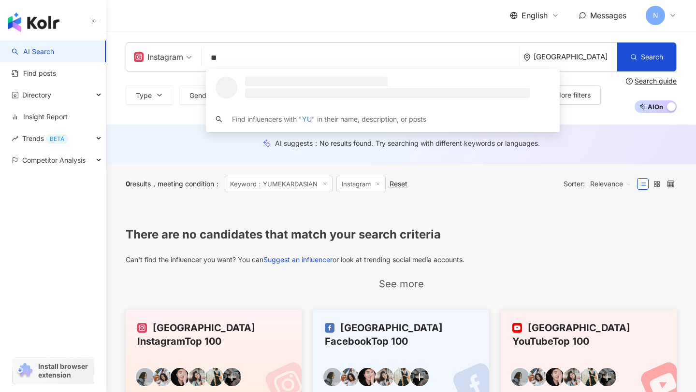
type input "*"
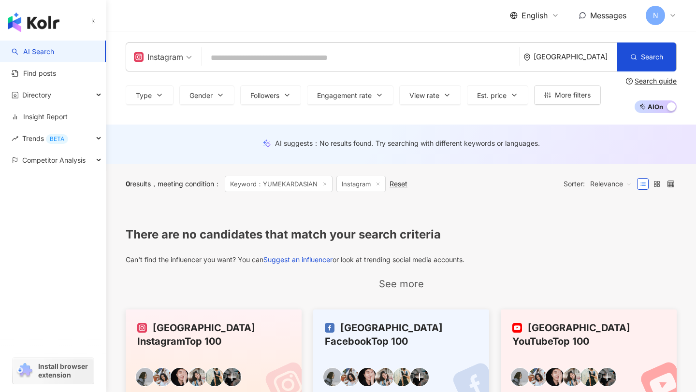
type input "*"
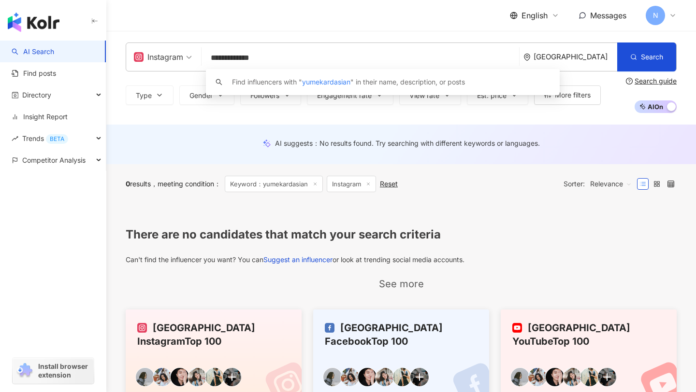
type input "**********"
click at [242, 58] on input "**********" at bounding box center [360, 58] width 310 height 18
click at [54, 47] on link "AI Search" at bounding box center [33, 52] width 43 height 10
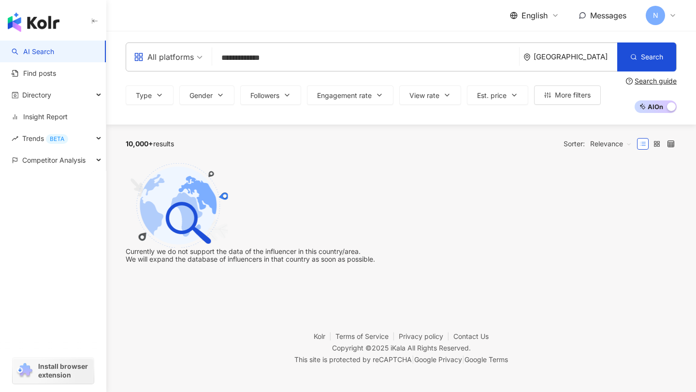
click at [237, 57] on input "**********" at bounding box center [365, 58] width 299 height 18
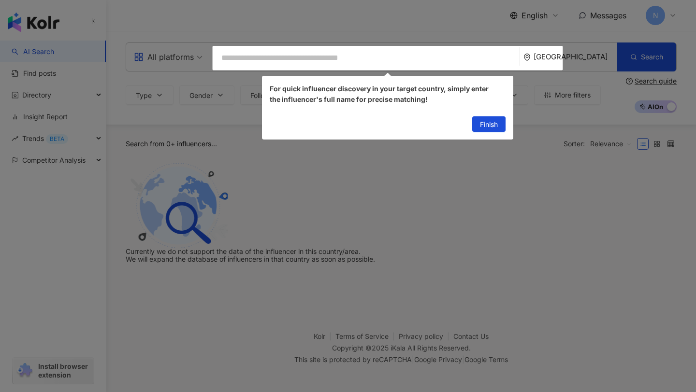
click at [495, 129] on span "Finish" at bounding box center [489, 124] width 18 height 15
click at [488, 119] on div "All platforms [GEOGRAPHIC_DATA] Search keyword Find influencers with " yumekard…" at bounding box center [401, 78] width 590 height 94
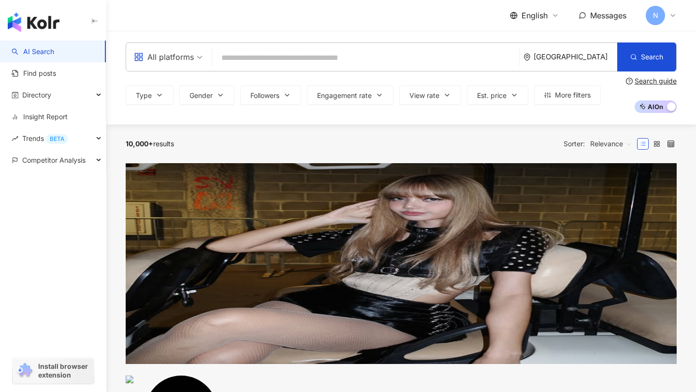
click at [263, 54] on input "search" at bounding box center [365, 58] width 299 height 18
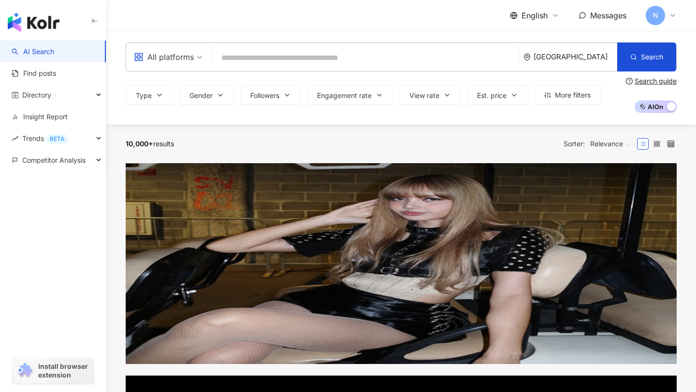
click at [240, 113] on div "All platforms [GEOGRAPHIC_DATA] Search keyword Find influencers with " yumekard…" at bounding box center [401, 78] width 590 height 94
click at [246, 59] on input "search" at bounding box center [365, 58] width 299 height 18
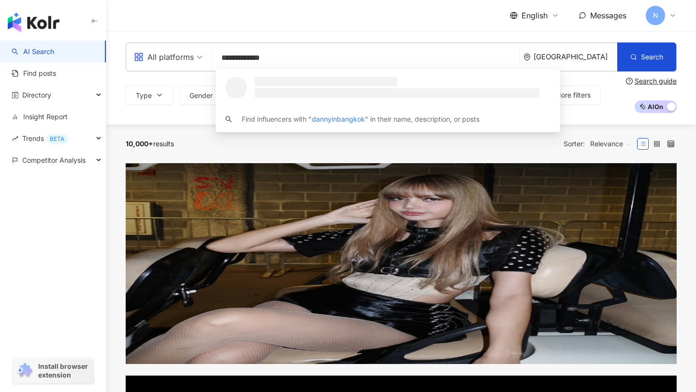
type input "**********"
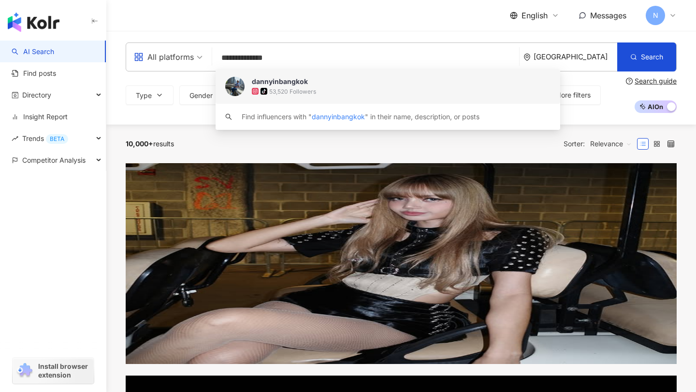
click at [269, 92] on div "53,520 Followers" at bounding box center [292, 91] width 47 height 8
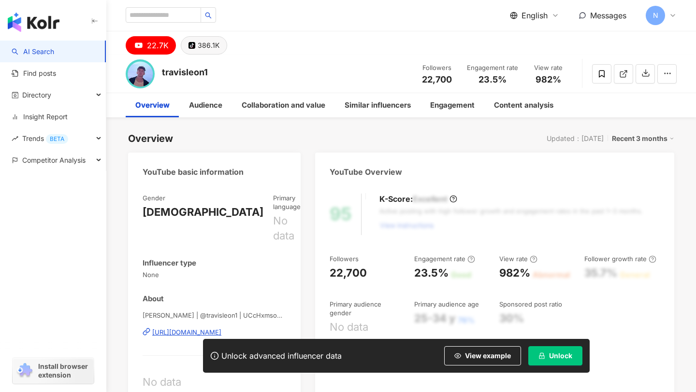
click at [201, 48] on div "386.1K" at bounding box center [209, 46] width 22 height 14
click at [207, 42] on div "386.1K" at bounding box center [209, 46] width 22 height 14
click at [216, 44] on div "386.1K" at bounding box center [209, 46] width 22 height 14
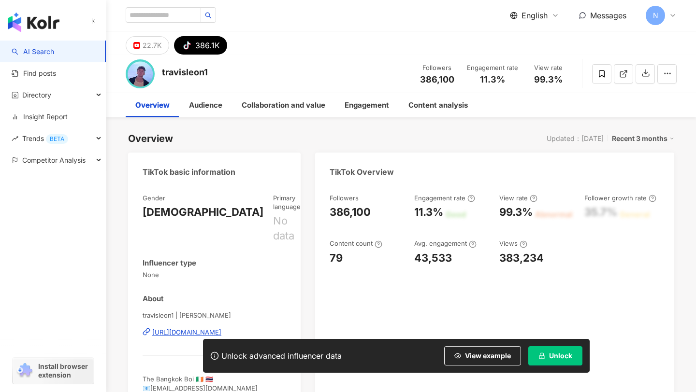
click at [565, 366] on div "Unlock advanced influencer data View example Unlock" at bounding box center [396, 356] width 387 height 34
click at [556, 358] on span "Unlock" at bounding box center [560, 356] width 23 height 8
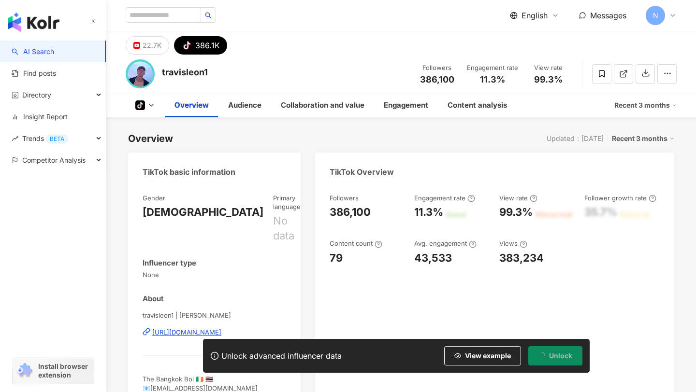
scroll to position [56, 0]
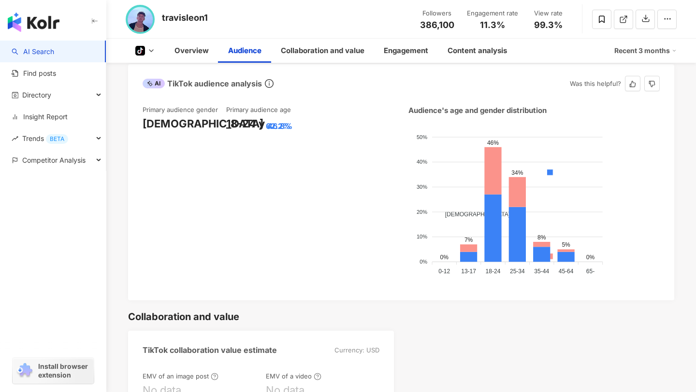
scroll to position [535, 0]
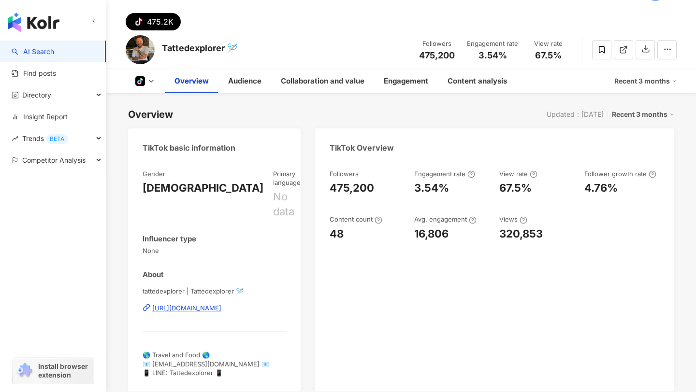
scroll to position [34, 0]
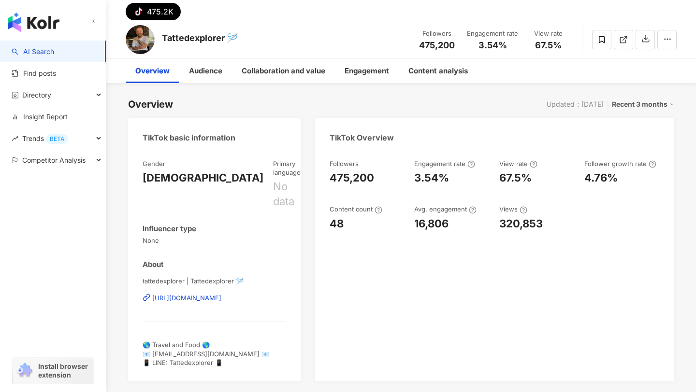
click at [375, 105] on div "Overview Updated：[DATE] Recent 3 months" at bounding box center [401, 105] width 546 height 14
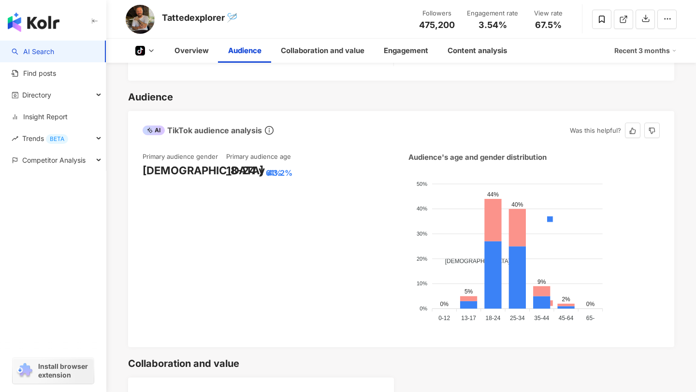
scroll to position [560, 0]
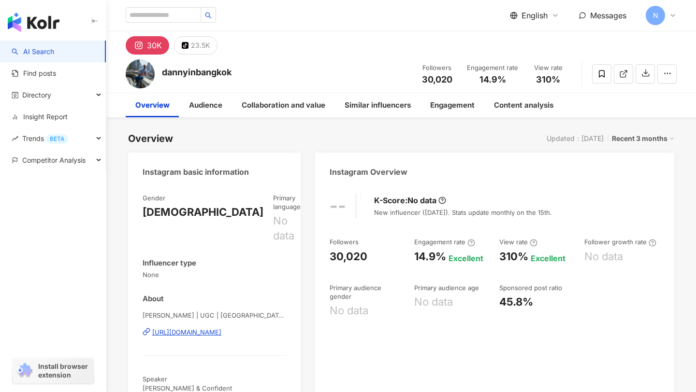
scroll to position [58, 0]
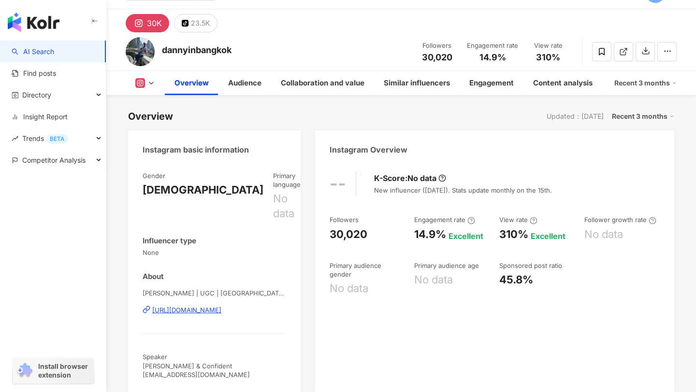
scroll to position [17, 0]
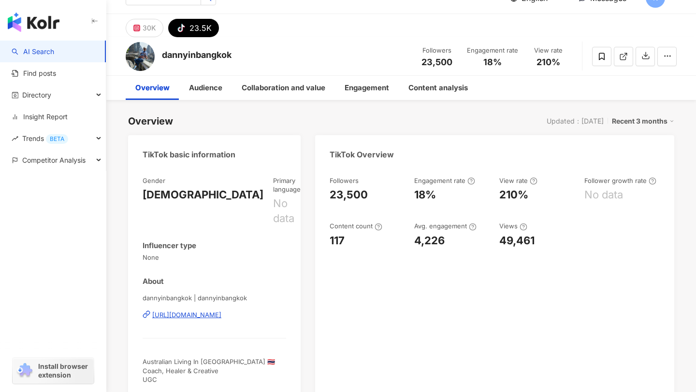
click at [148, 28] on div "30K" at bounding box center [149, 28] width 13 height 14
click at [151, 30] on div "30K" at bounding box center [149, 28] width 13 height 14
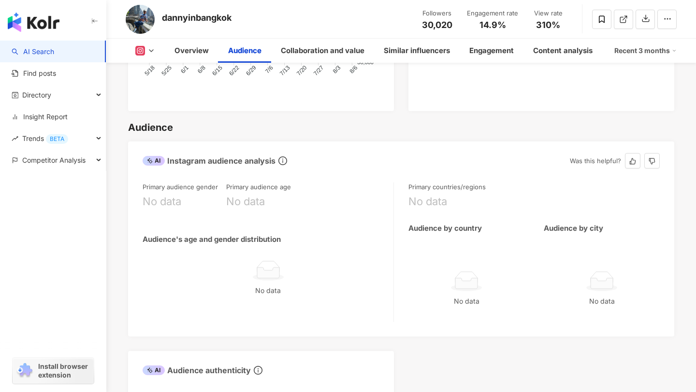
scroll to position [860, 0]
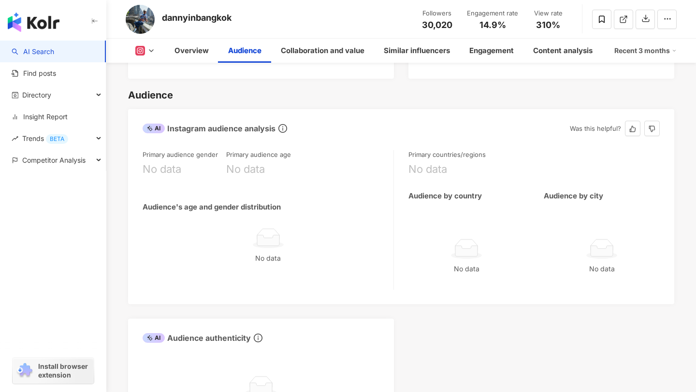
click at [159, 124] on div "AI" at bounding box center [154, 129] width 22 height 10
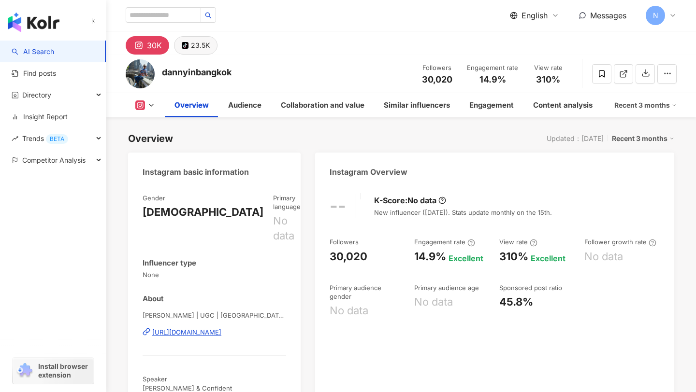
click at [194, 43] on div "23.5K" at bounding box center [200, 46] width 19 height 14
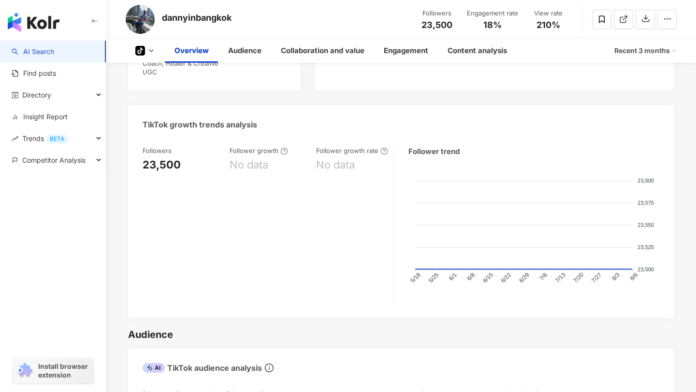
scroll to position [304, 0]
